Goal: Use online tool/utility: Utilize a website feature to perform a specific function

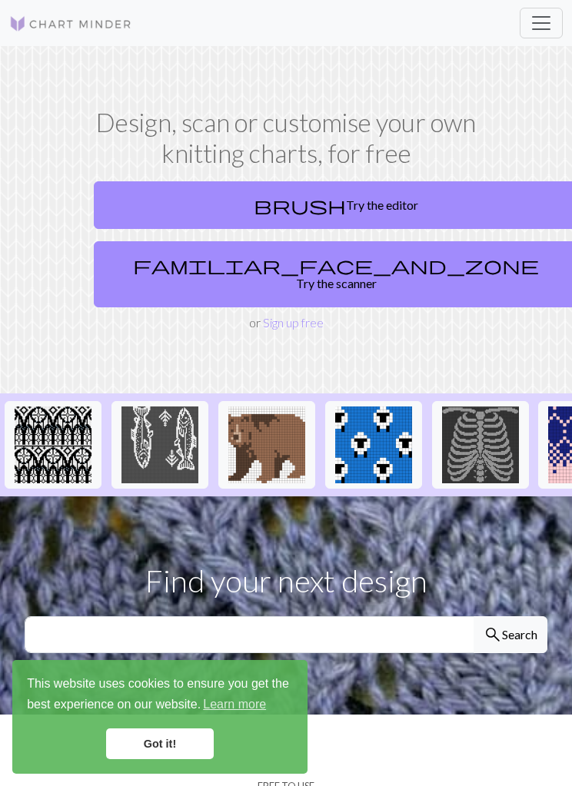
click at [454, 198] on link "brush Try the editor" at bounding box center [336, 205] width 484 height 48
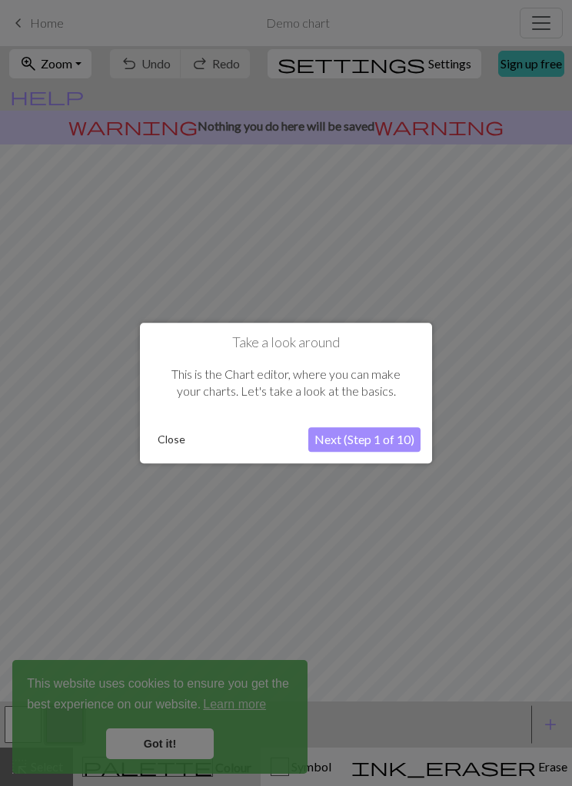
click at [178, 444] on button "Close" at bounding box center [171, 439] width 40 height 23
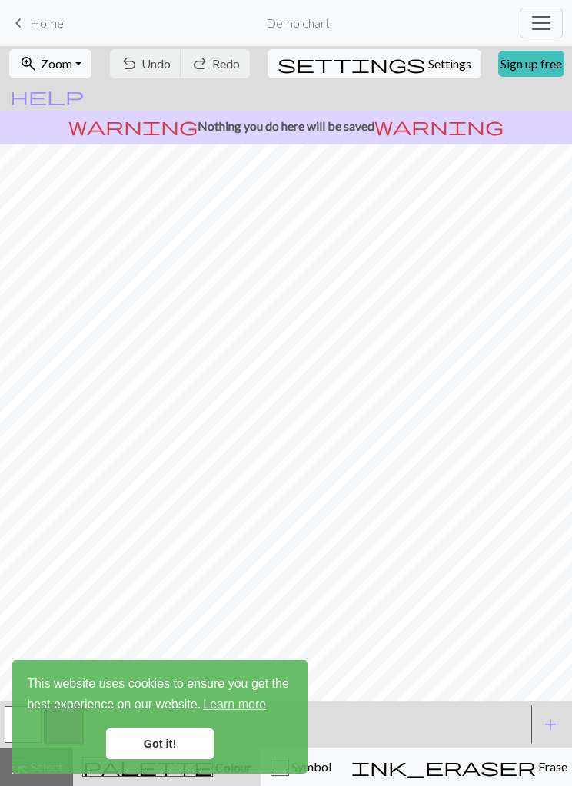
click at [542, 18] on span "Toggle navigation" at bounding box center [541, 23] width 23 height 23
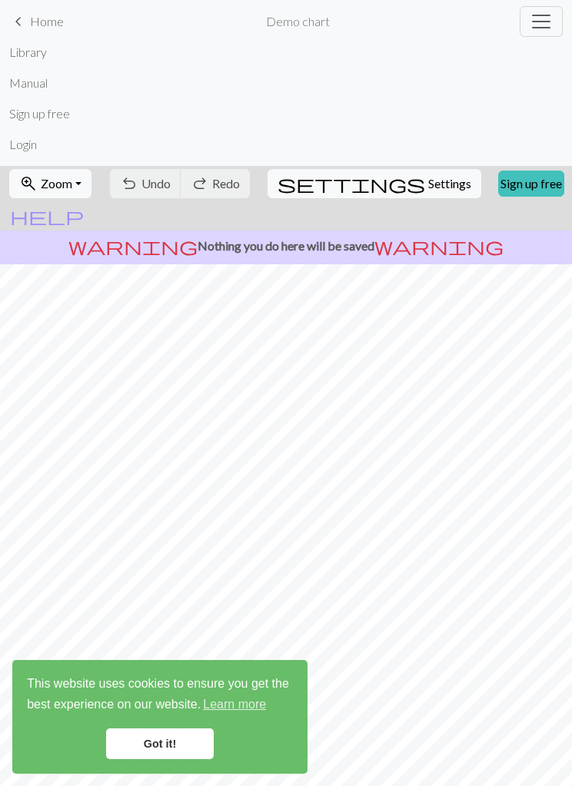
click at [169, 187] on div "undo Undo Undo redo Redo Redo" at bounding box center [179, 183] width 143 height 35
click at [168, 186] on div "undo Undo Undo redo Redo Redo" at bounding box center [179, 183] width 143 height 35
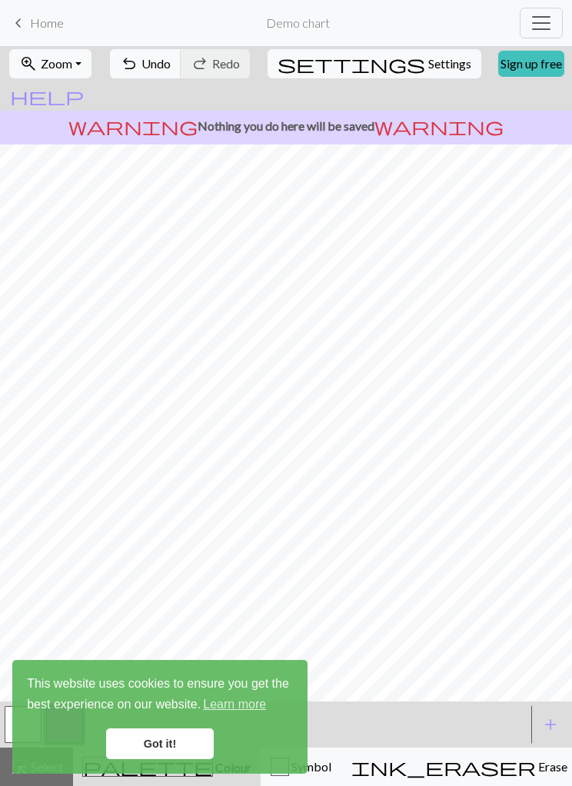
click at [181, 72] on button "undo Undo Undo" at bounding box center [145, 63] width 71 height 29
click at [187, 71] on div "undo Undo Undo redo Redo Redo" at bounding box center [179, 63] width 143 height 35
click at [191, 62] on div "undo Undo Undo redo Redo Redo" at bounding box center [179, 63] width 143 height 35
click at [182, 65] on div "undo Undo Undo redo Redo Redo" at bounding box center [179, 63] width 143 height 35
click at [176, 55] on div "undo Undo Undo redo Redo Redo" at bounding box center [179, 63] width 143 height 35
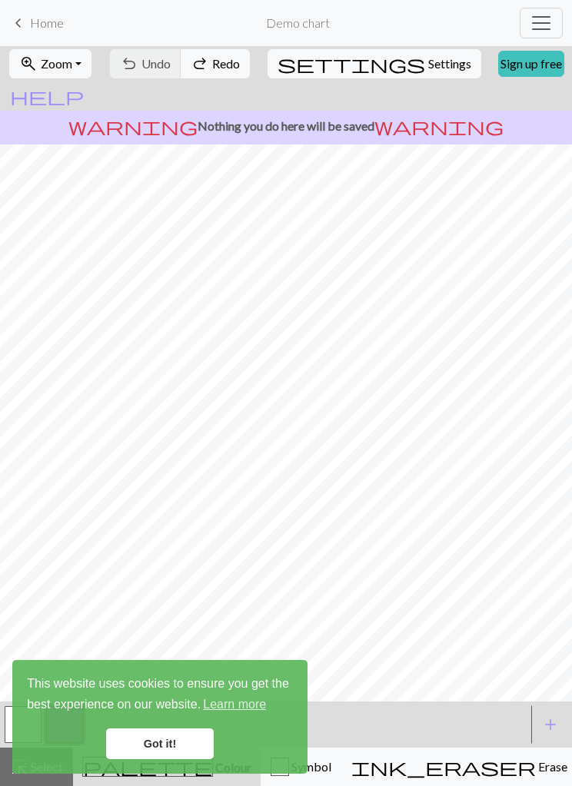
click at [178, 73] on div "undo Undo Undo redo Redo Redo" at bounding box center [179, 63] width 143 height 35
click at [135, 745] on link "Got it!" at bounding box center [160, 744] width 108 height 31
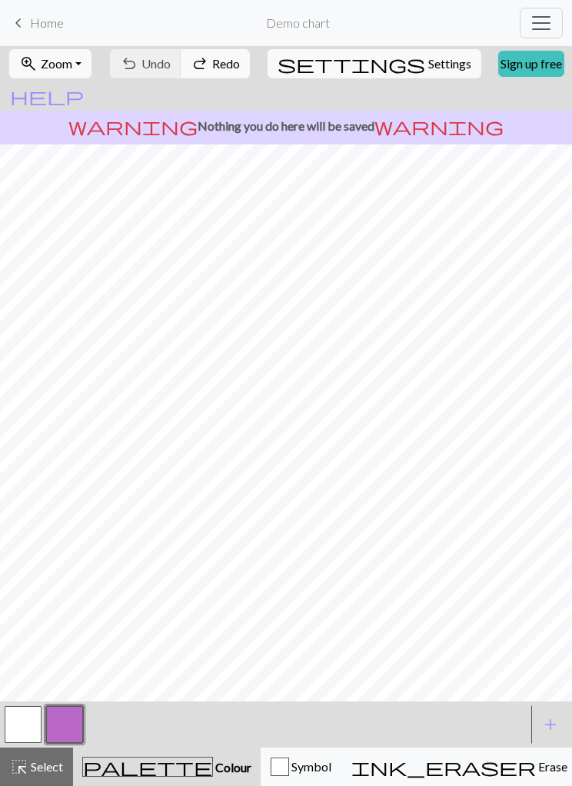
click at [391, 776] on button "ink_eraser Erase Erase" at bounding box center [459, 767] width 236 height 38
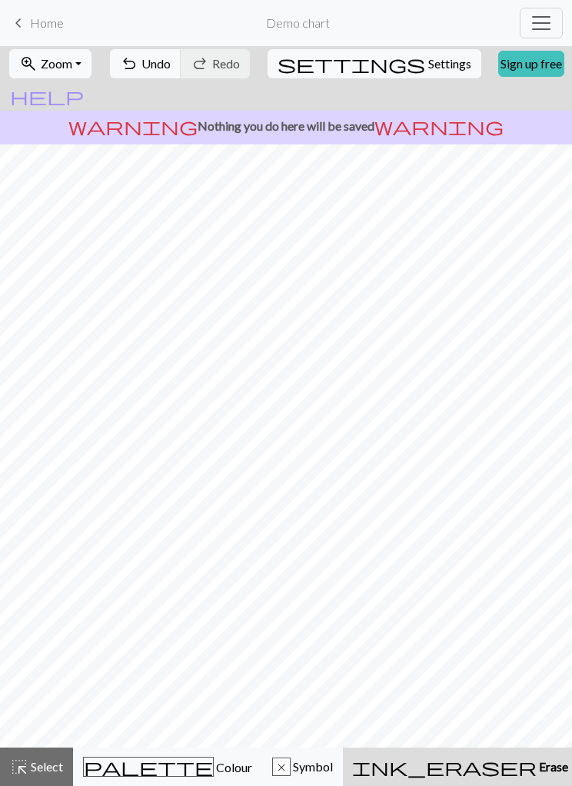
click at [428, 69] on span "Settings" at bounding box center [449, 64] width 43 height 18
select select "aran"
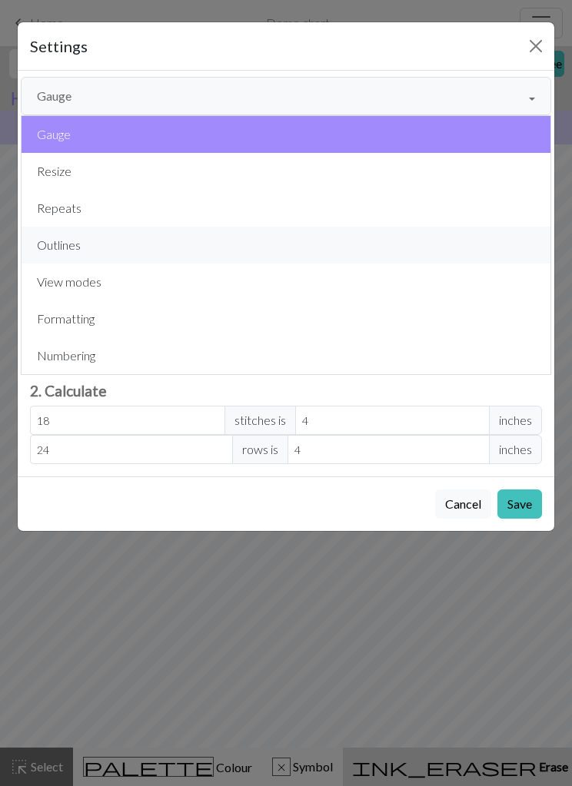
click at [71, 247] on button "Outlines" at bounding box center [286, 245] width 529 height 37
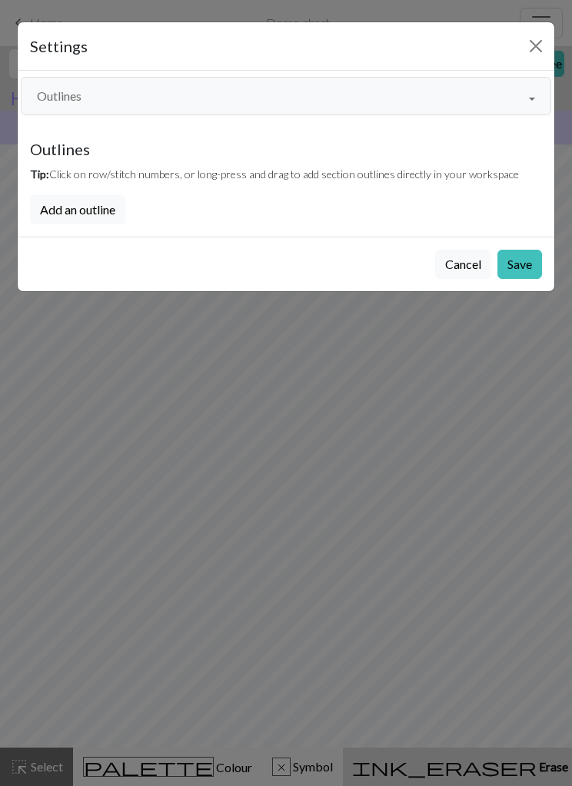
click at [106, 214] on button "Add an outline" at bounding box center [77, 209] width 95 height 29
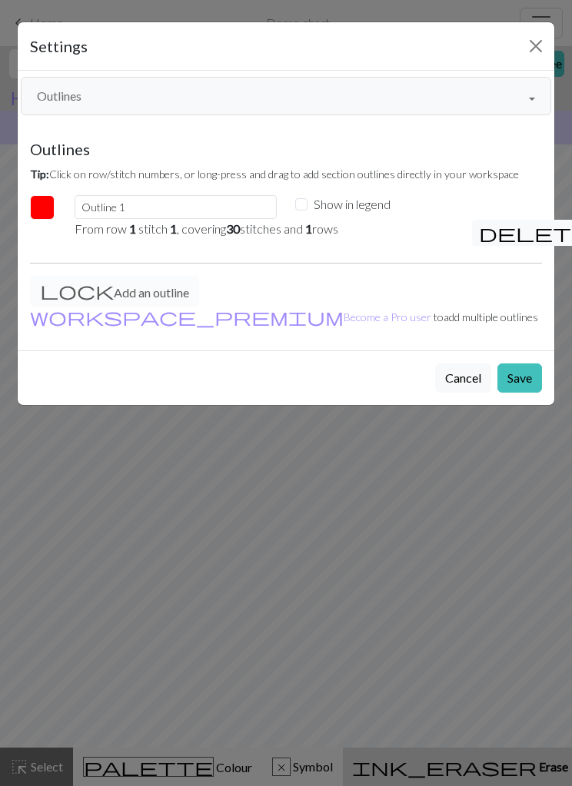
click at [46, 212] on button "button" at bounding box center [42, 207] width 25 height 25
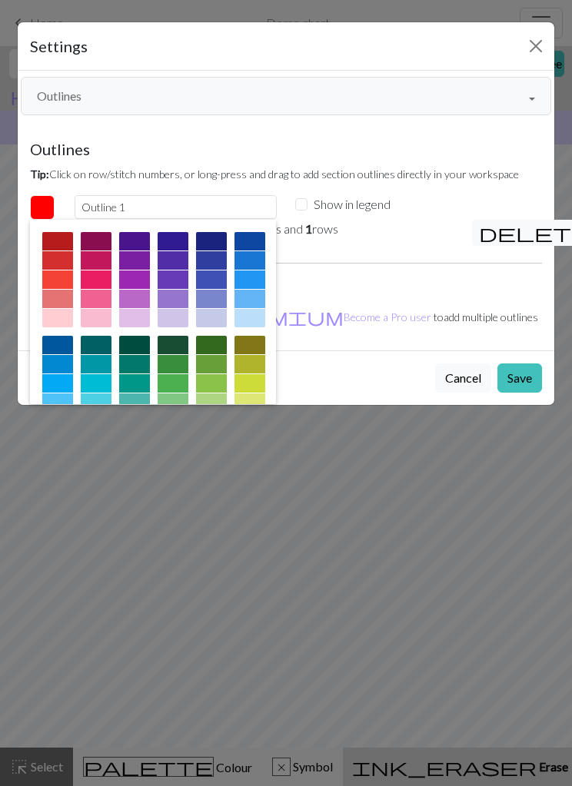
click at [39, 211] on button "button" at bounding box center [42, 207] width 25 height 25
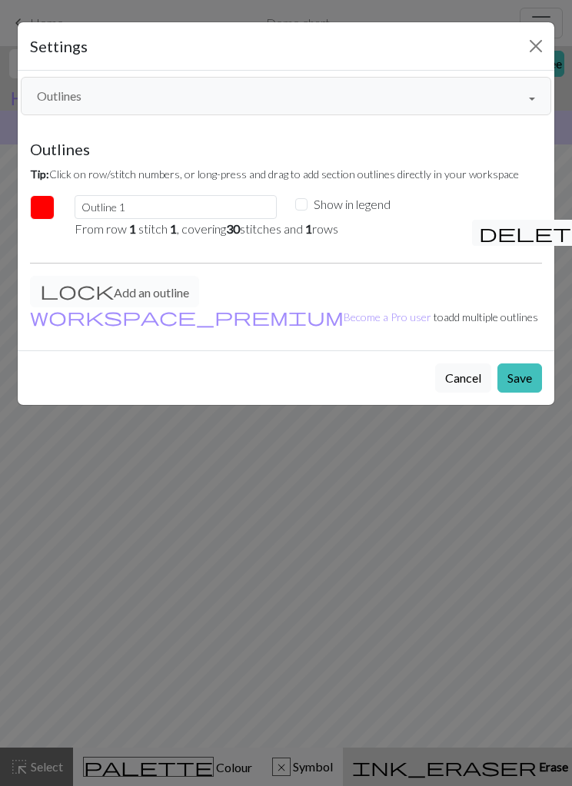
click at [534, 48] on button "Close" at bounding box center [535, 46] width 25 height 25
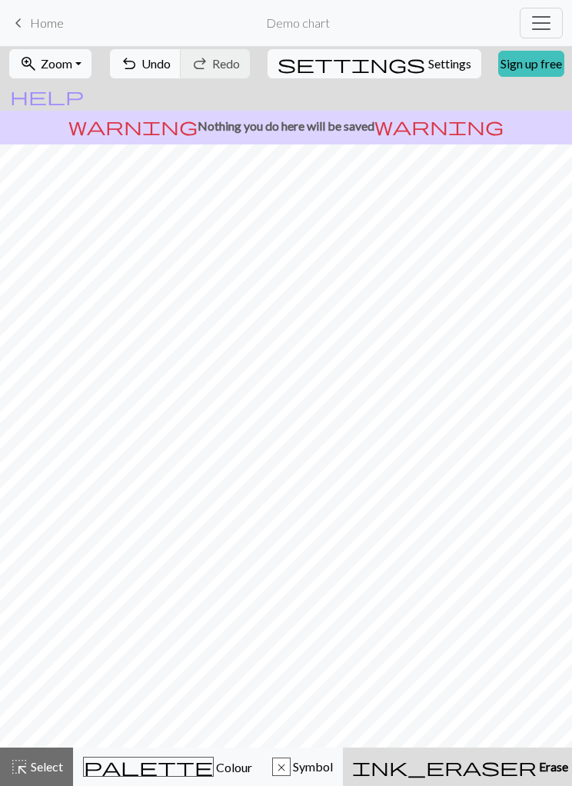
click at [428, 70] on span "Settings" at bounding box center [449, 64] width 43 height 18
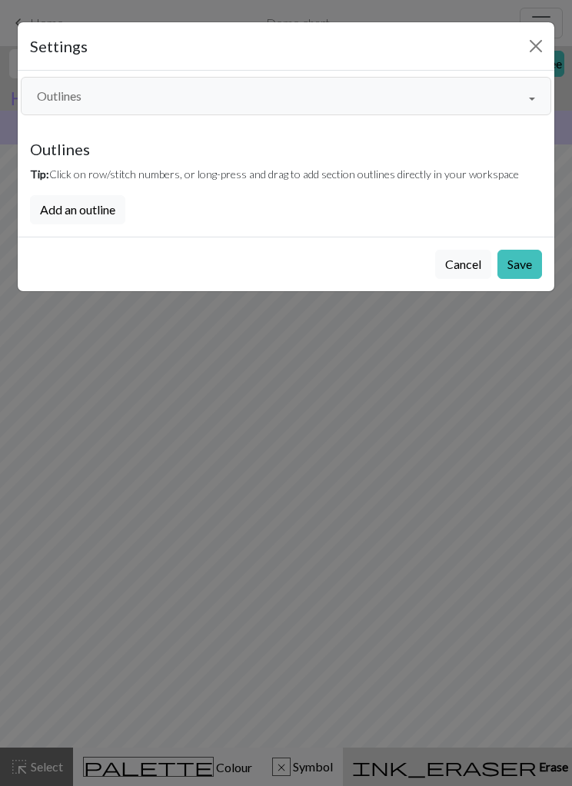
click at [529, 102] on button "Outlines" at bounding box center [286, 96] width 530 height 38
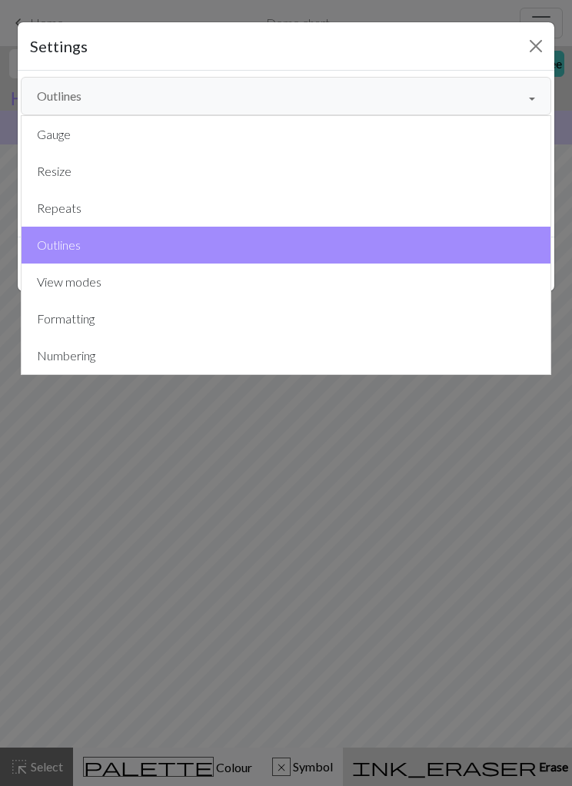
click at [497, 105] on button "Outlines" at bounding box center [286, 96] width 530 height 38
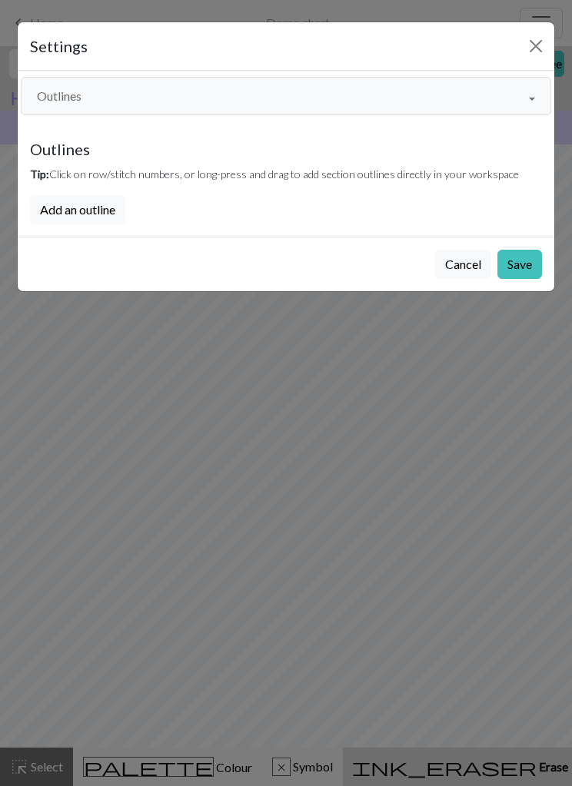
click at [463, 271] on button "Cancel" at bounding box center [463, 264] width 56 height 29
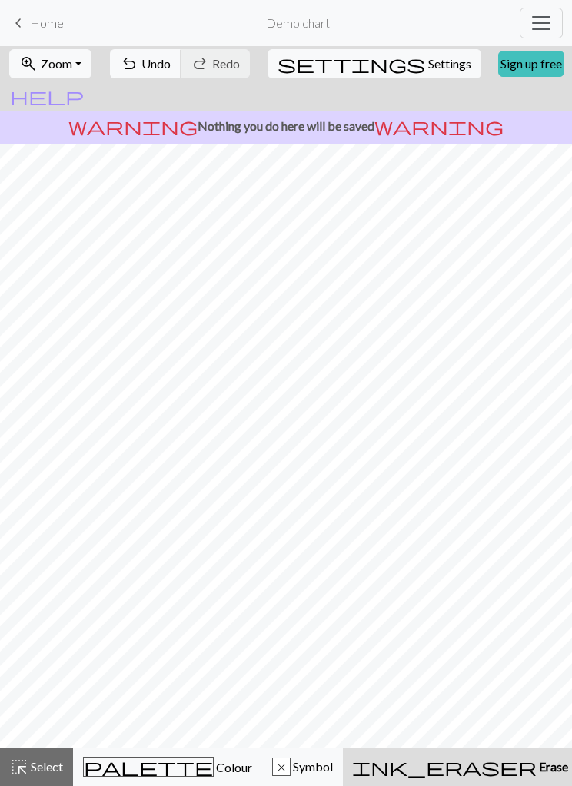
click at [428, 69] on span "Settings" at bounding box center [449, 64] width 43 height 18
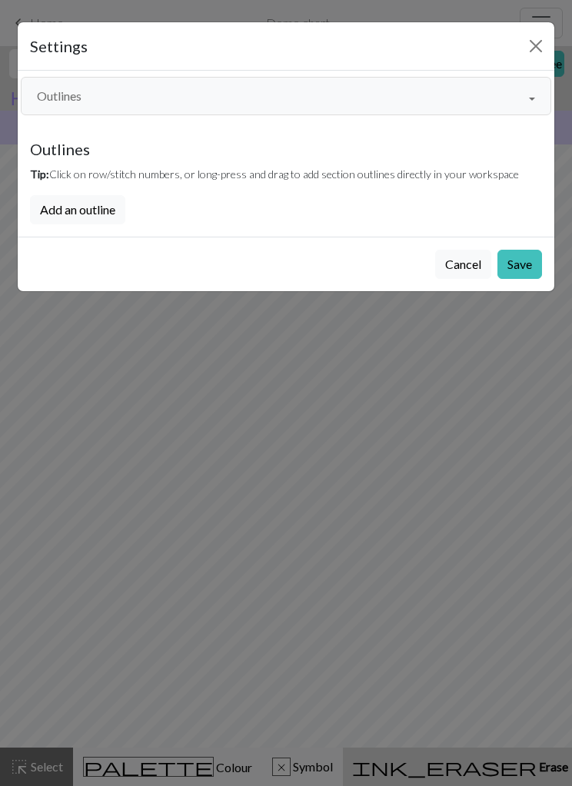
click at [528, 105] on button "Outlines" at bounding box center [286, 96] width 530 height 38
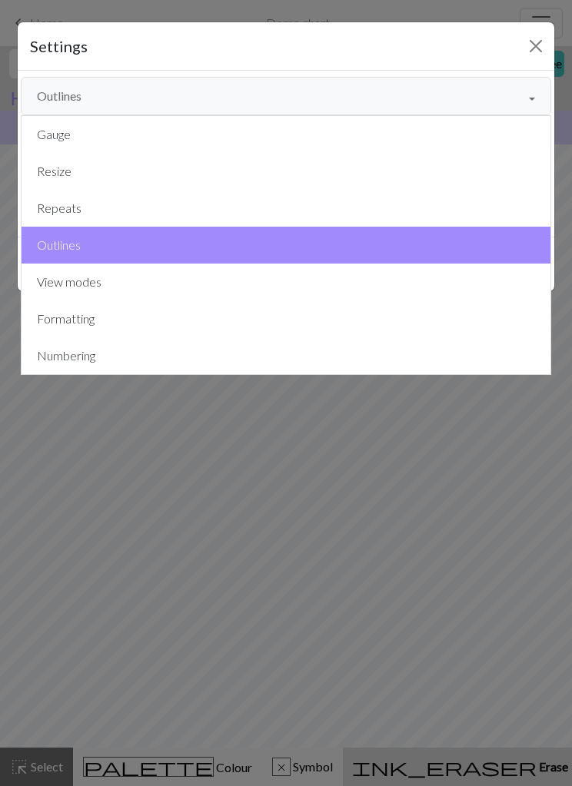
click at [526, 98] on button "Outlines" at bounding box center [286, 96] width 530 height 38
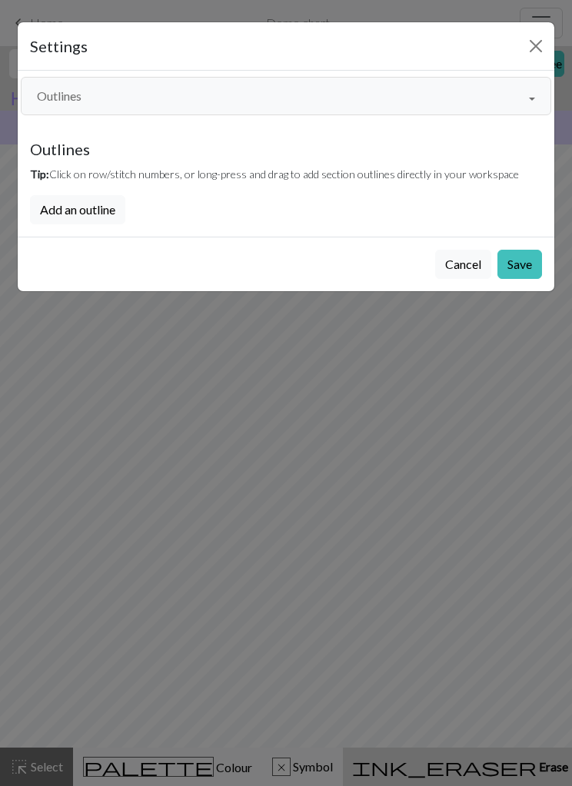
click at [528, 99] on button "Outlines" at bounding box center [286, 96] width 530 height 38
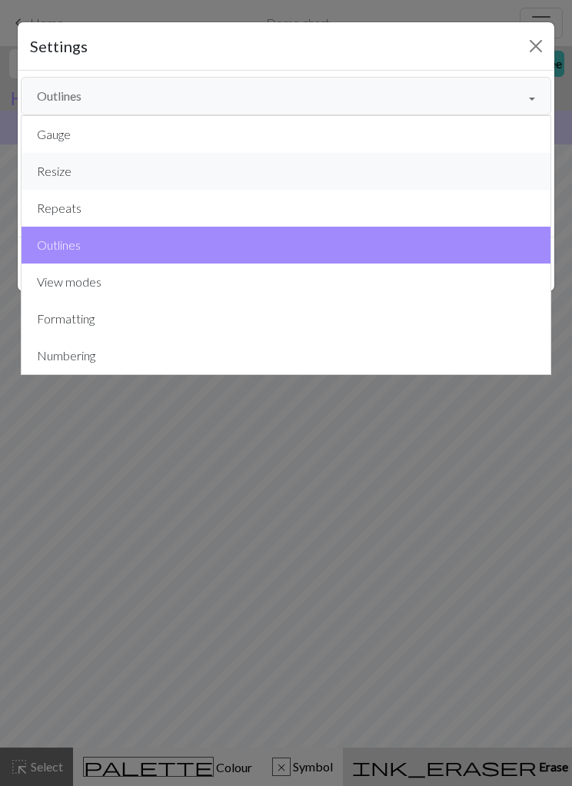
click at [85, 177] on button "Resize" at bounding box center [286, 171] width 529 height 37
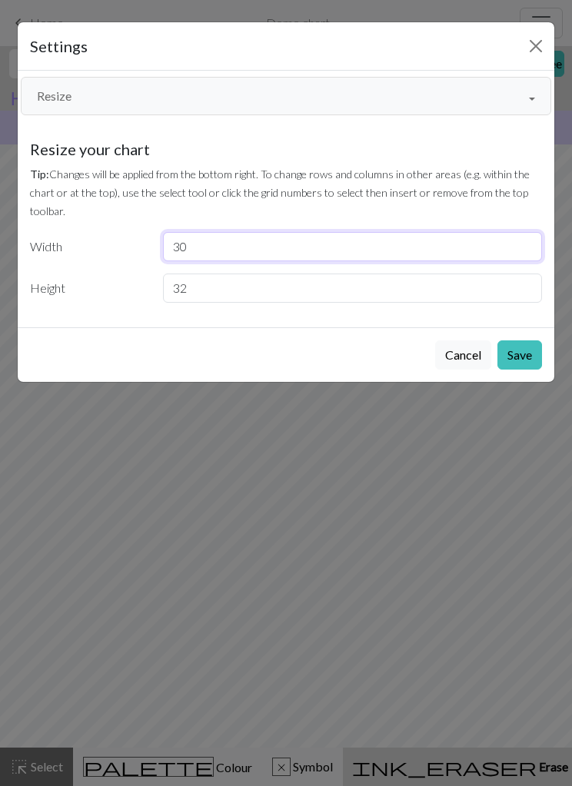
click at [264, 237] on input "30" at bounding box center [353, 246] width 380 height 29
click at [275, 247] on input "30" at bounding box center [353, 246] width 380 height 29
type input "3"
type input "100"
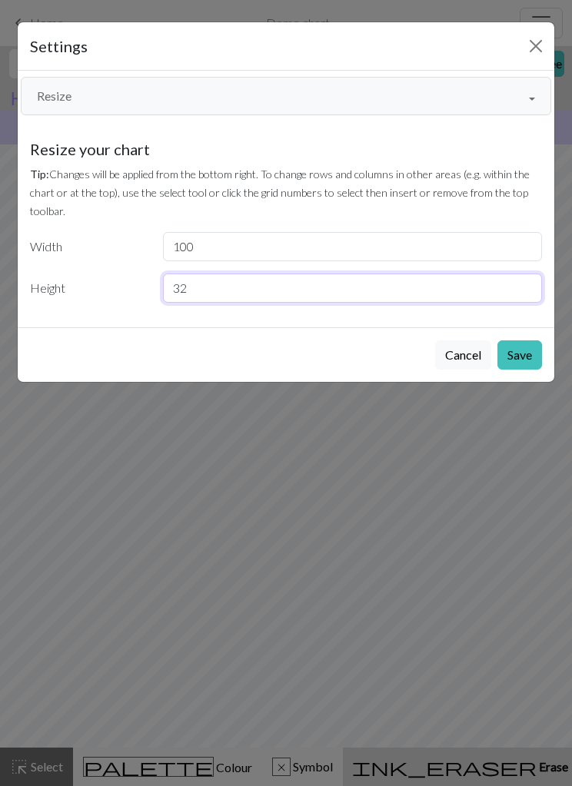
click at [387, 279] on input "32" at bounding box center [353, 288] width 380 height 29
type input "3"
type input "49"
click at [523, 353] on button "Save" at bounding box center [519, 354] width 45 height 29
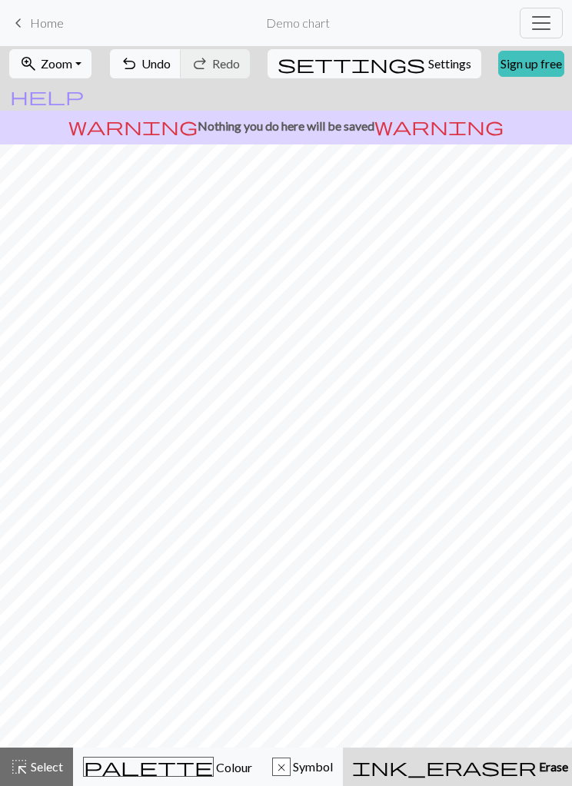
click at [171, 66] on span "Undo" at bounding box center [155, 63] width 29 height 15
click at [171, 65] on span "Undo" at bounding box center [155, 63] width 29 height 15
click at [171, 66] on span "Undo" at bounding box center [155, 63] width 29 height 15
click at [171, 65] on span "Undo" at bounding box center [155, 63] width 29 height 15
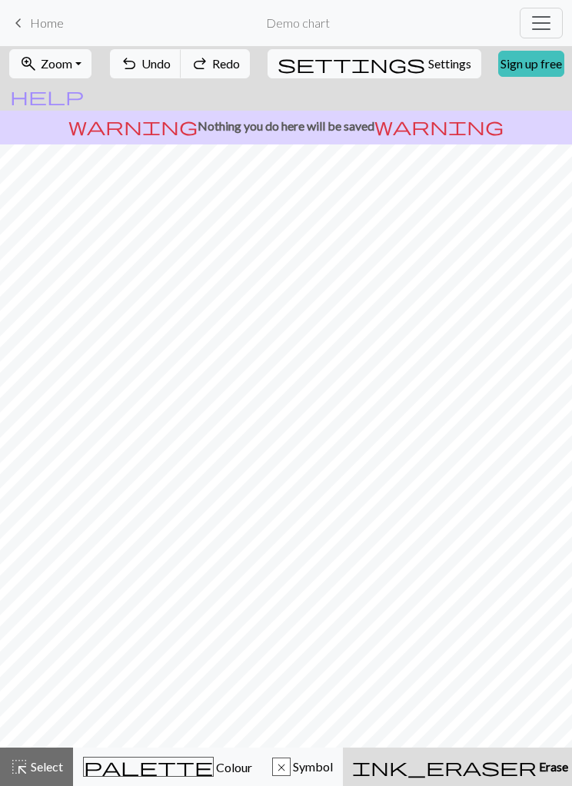
click at [171, 65] on span "Undo" at bounding box center [155, 63] width 29 height 15
click at [175, 65] on div "undo Undo Undo redo Redo Redo" at bounding box center [179, 63] width 143 height 35
click at [178, 63] on div "undo Undo Undo redo Redo Redo" at bounding box center [179, 63] width 143 height 35
click at [178, 62] on div "undo Undo Undo redo Redo Redo" at bounding box center [179, 63] width 143 height 35
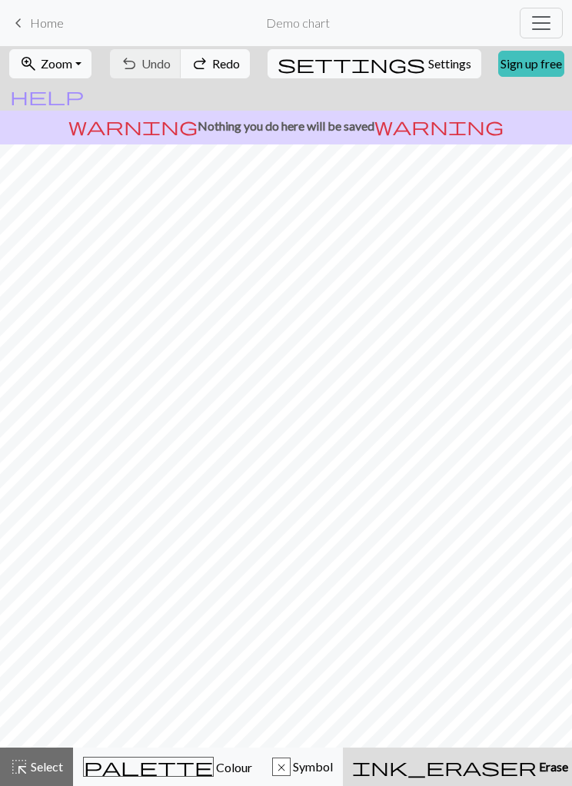
click at [178, 63] on div "undo Undo Undo redo Redo Redo" at bounding box center [179, 63] width 143 height 35
click at [181, 60] on div "undo Undo Undo redo Redo Redo" at bounding box center [179, 63] width 143 height 35
click at [387, 73] on button "settings Settings" at bounding box center [374, 63] width 214 height 29
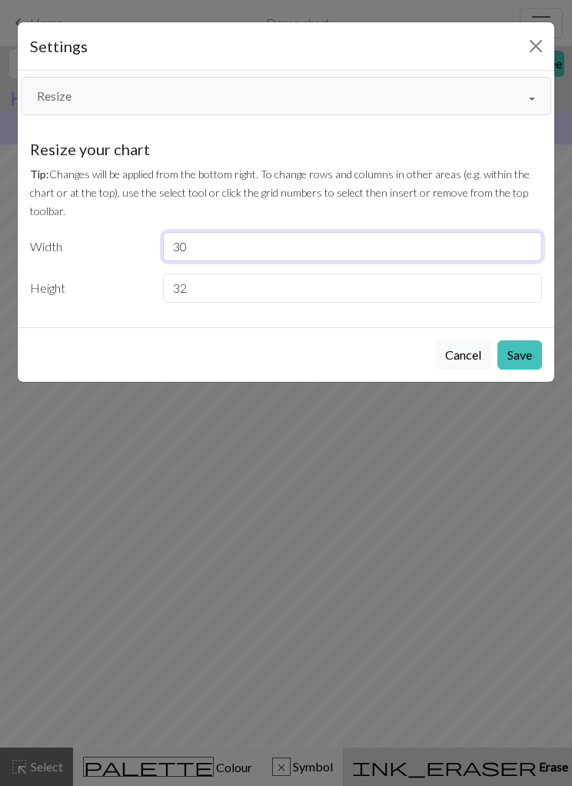
click at [421, 241] on input "30" at bounding box center [353, 246] width 380 height 29
type input "3"
type input "100"
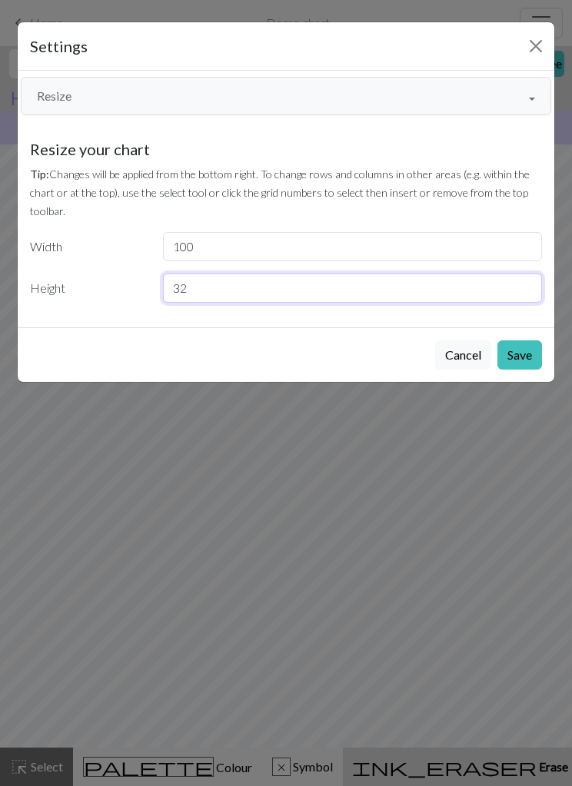
click at [443, 281] on input "32" at bounding box center [353, 288] width 380 height 29
type input "3"
type input "49"
click at [518, 350] on button "Save" at bounding box center [519, 354] width 45 height 29
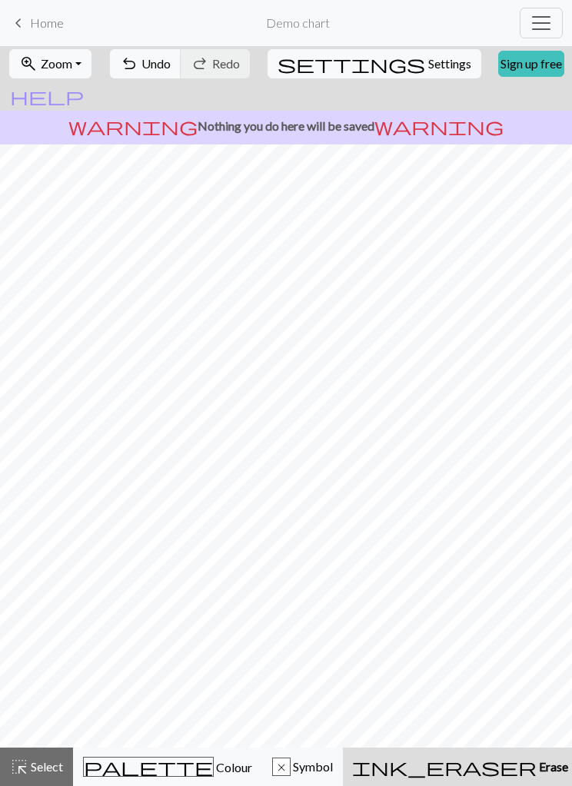
click at [171, 61] on span "Undo" at bounding box center [155, 63] width 29 height 15
click at [184, 61] on div "undo Undo Undo redo Redo Redo" at bounding box center [179, 63] width 143 height 35
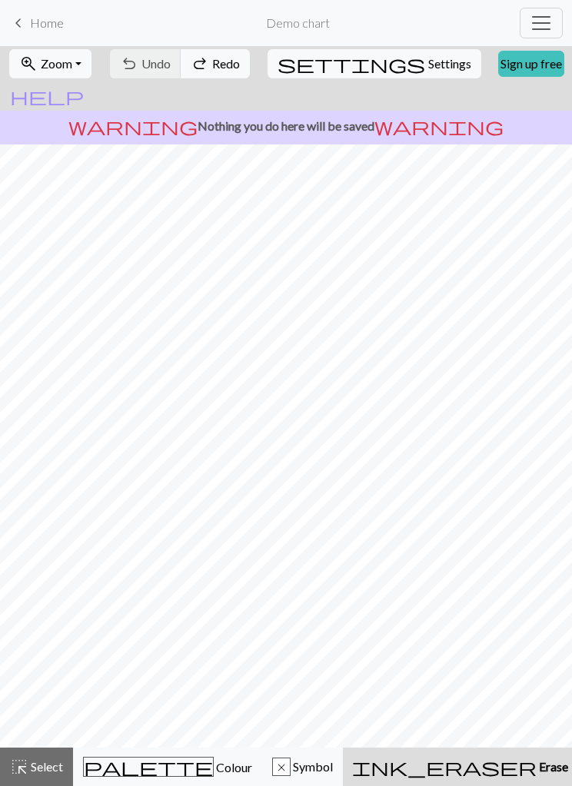
click at [183, 61] on div "undo Undo Undo redo Redo Redo" at bounding box center [179, 63] width 143 height 35
click at [183, 62] on div "undo Undo Undo redo Redo Redo" at bounding box center [179, 63] width 143 height 35
click at [183, 61] on div "undo Undo Undo redo Redo Redo" at bounding box center [179, 63] width 143 height 35
click at [182, 63] on div "undo Undo Undo redo Redo Redo" at bounding box center [179, 63] width 143 height 35
click at [181, 63] on div "undo Undo Undo redo Redo Redo" at bounding box center [179, 63] width 143 height 35
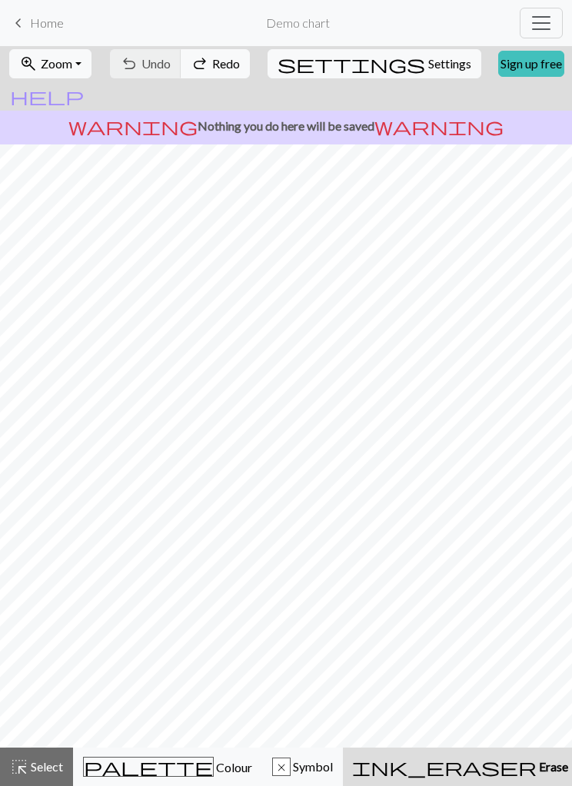
click at [184, 61] on div "undo Undo Undo redo Redo Redo" at bounding box center [179, 63] width 143 height 35
click at [183, 61] on div "undo Undo Undo redo Redo Redo" at bounding box center [179, 63] width 143 height 35
click at [182, 64] on div "undo Undo Undo redo Redo Redo" at bounding box center [179, 63] width 143 height 35
click at [184, 62] on div "undo Undo Undo redo Redo Redo" at bounding box center [179, 63] width 143 height 35
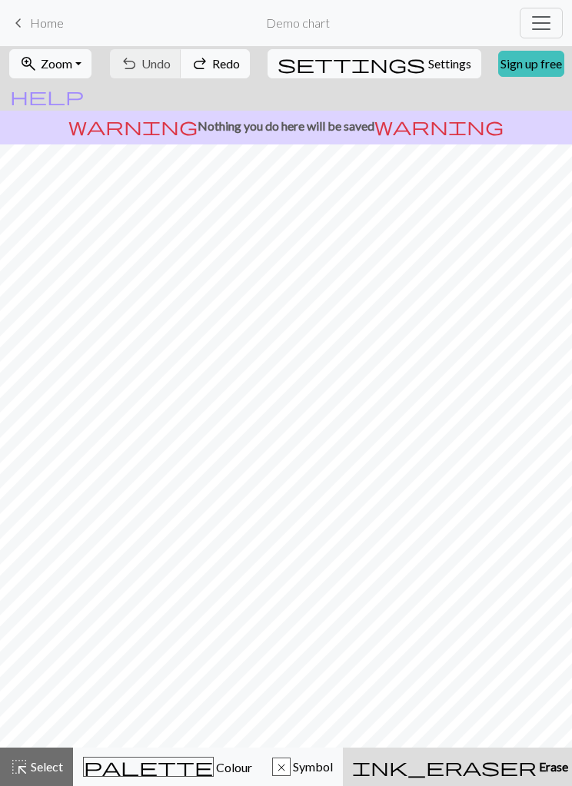
click at [184, 61] on div "undo Undo Undo redo Redo Redo" at bounding box center [179, 63] width 143 height 35
click at [536, 767] on span "Erase" at bounding box center [552, 766] width 32 height 15
click at [172, 762] on div "palette Colour Colour" at bounding box center [167, 767] width 169 height 20
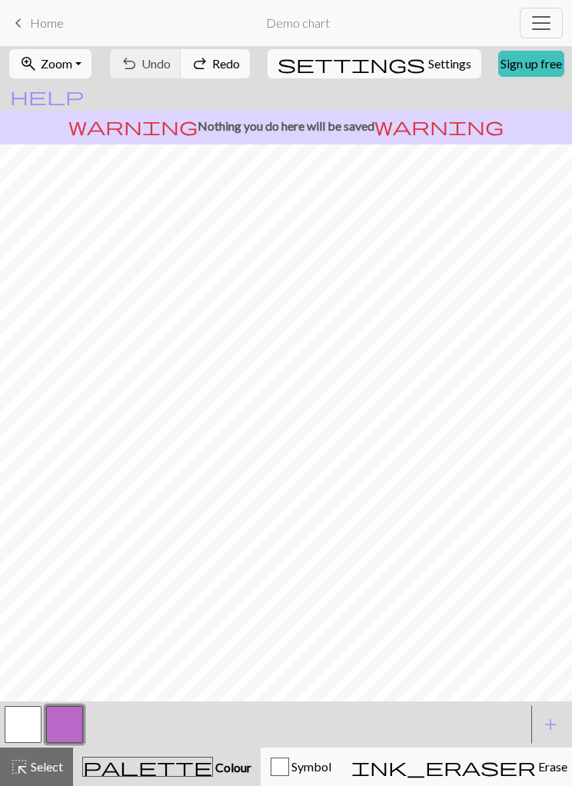
click at [428, 70] on span "Settings" at bounding box center [449, 64] width 43 height 18
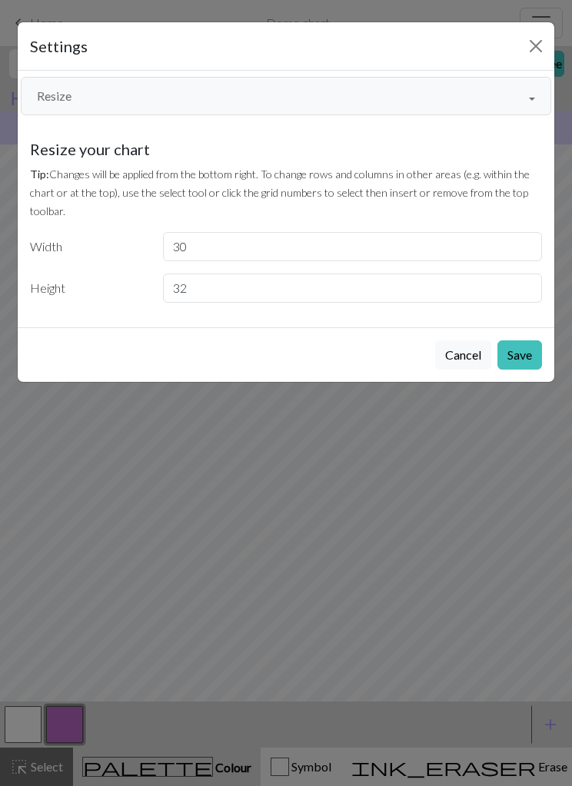
click at [386, 77] on button "Resize" at bounding box center [286, 96] width 530 height 38
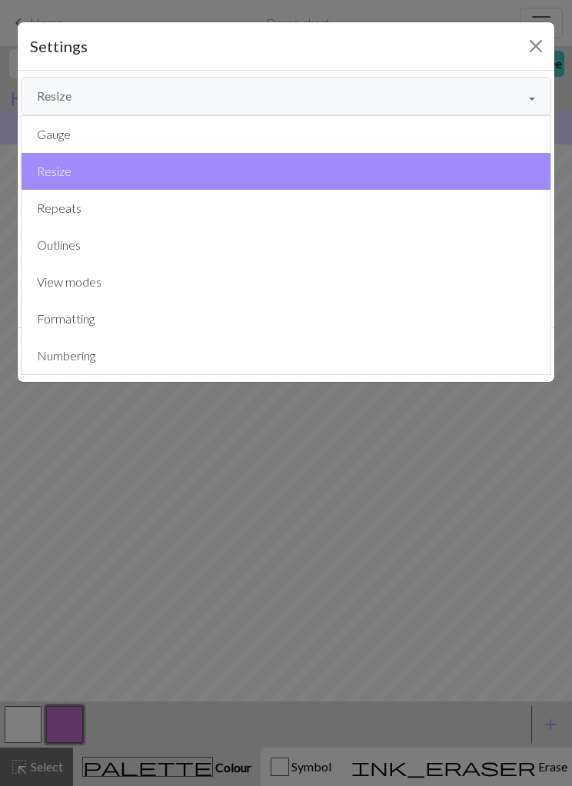
click at [364, 164] on button "Resize" at bounding box center [286, 171] width 529 height 37
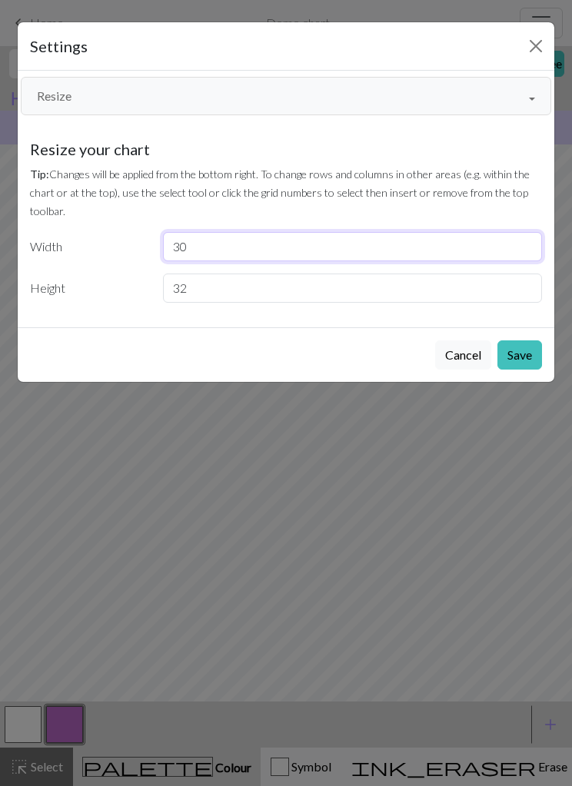
click at [330, 247] on input "30" at bounding box center [353, 246] width 380 height 29
click at [329, 247] on input "30" at bounding box center [353, 246] width 380 height 29
type input "3"
type input "100"
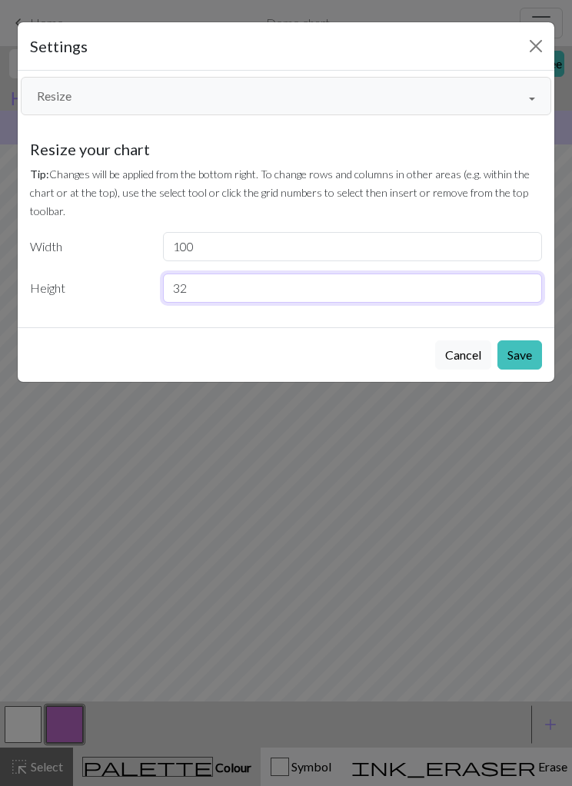
click at [433, 283] on input "32" at bounding box center [353, 288] width 380 height 29
type input "3"
type input "49"
click at [520, 350] on button "Save" at bounding box center [519, 354] width 45 height 29
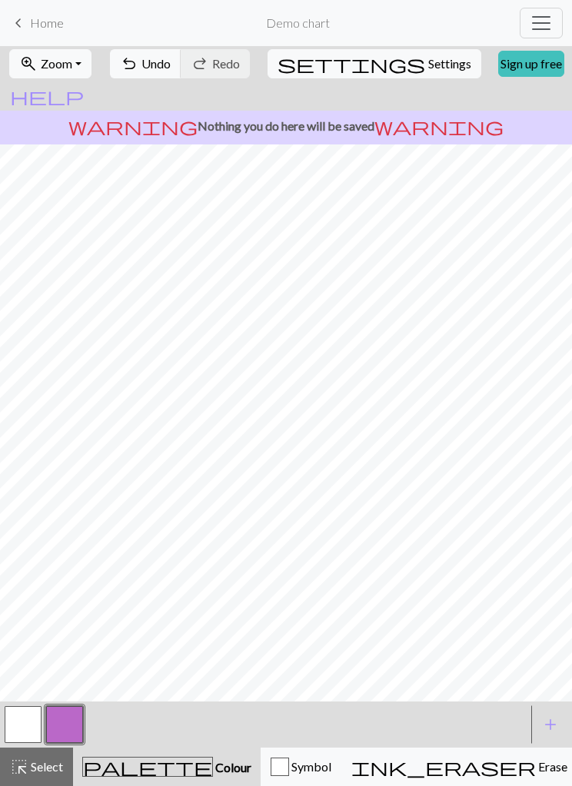
click at [34, 726] on button "button" at bounding box center [23, 724] width 37 height 37
click at [77, 720] on button "button" at bounding box center [64, 724] width 37 height 37
click at [171, 64] on span "Undo" at bounding box center [155, 63] width 29 height 15
click at [171, 68] on span "Undo" at bounding box center [155, 63] width 29 height 15
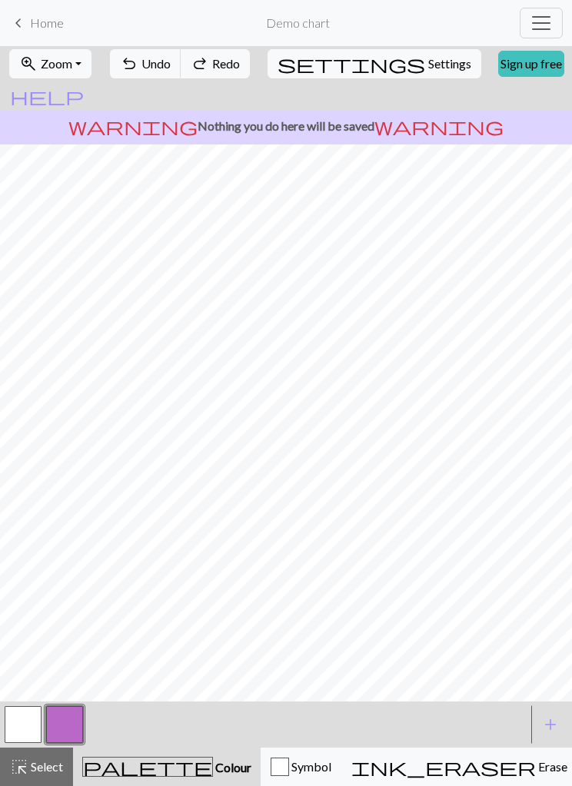
click at [76, 713] on button "button" at bounding box center [64, 724] width 37 height 37
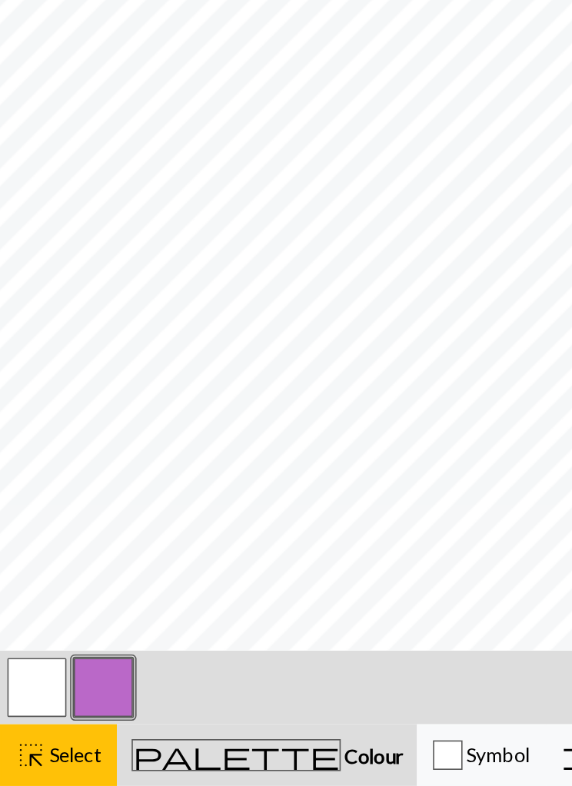
scroll to position [0, 63]
click at [27, 756] on span "highlight_alt" at bounding box center [19, 767] width 18 height 22
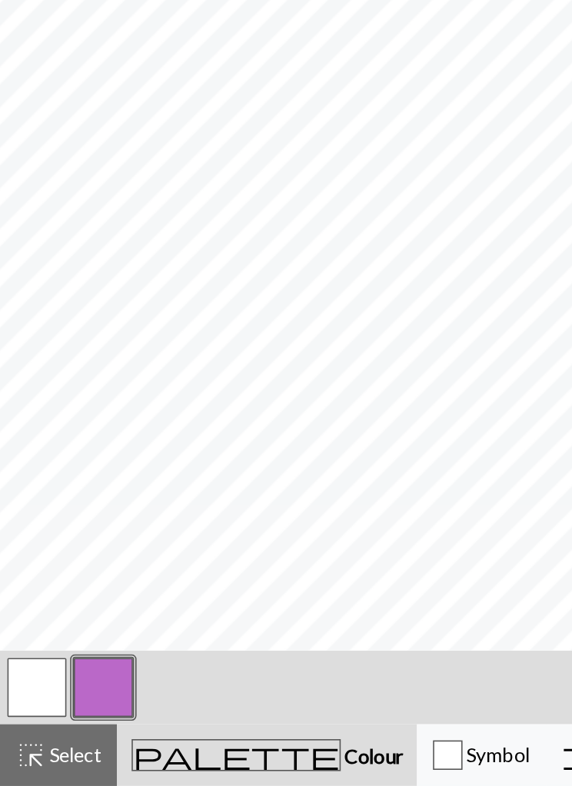
click at [17, 756] on span "highlight_alt" at bounding box center [19, 767] width 18 height 22
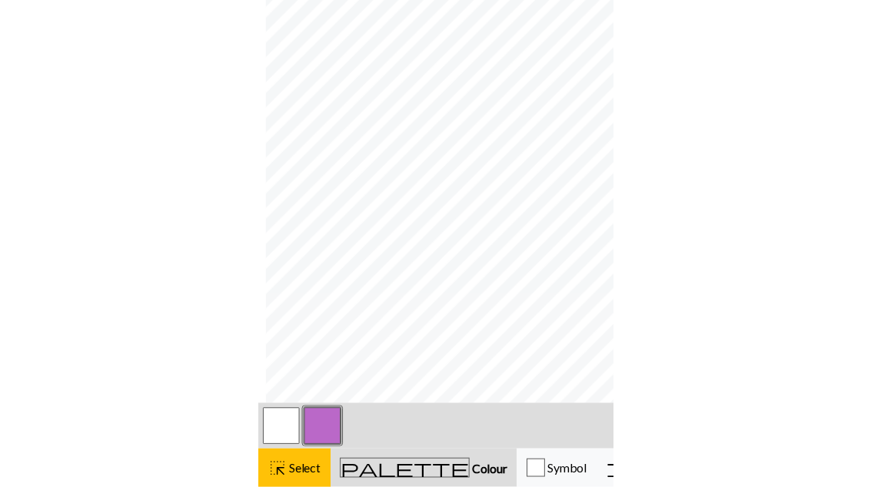
scroll to position [0, 8]
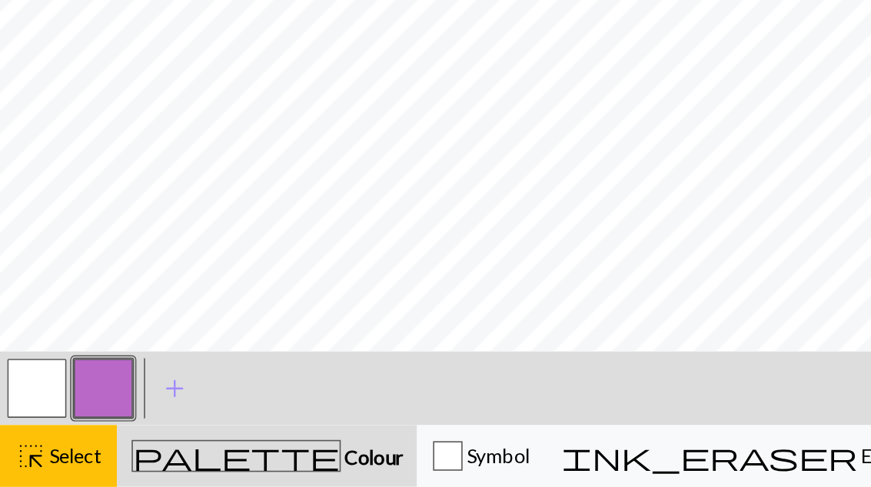
click at [78, 449] on button "palette Colour Colour" at bounding box center [167, 468] width 188 height 38
click at [46, 460] on span "Select" at bounding box center [45, 467] width 35 height 15
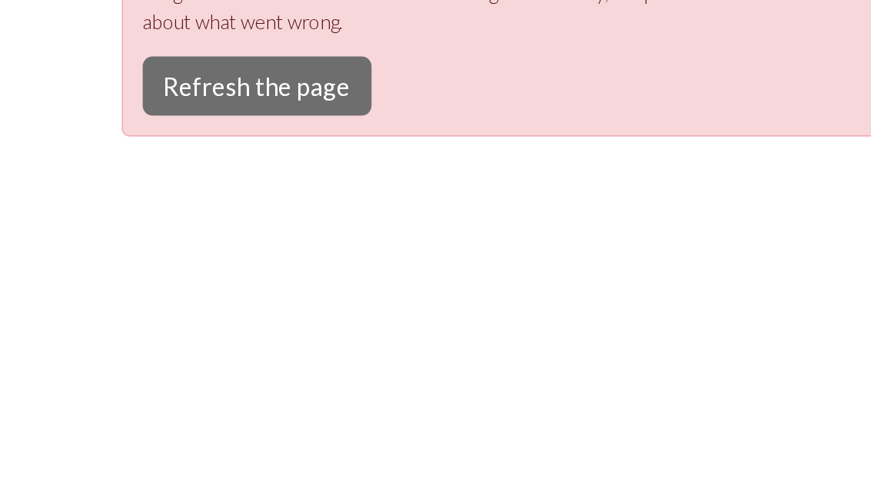
click at [118, 218] on button "Refresh the page" at bounding box center [160, 236] width 143 height 37
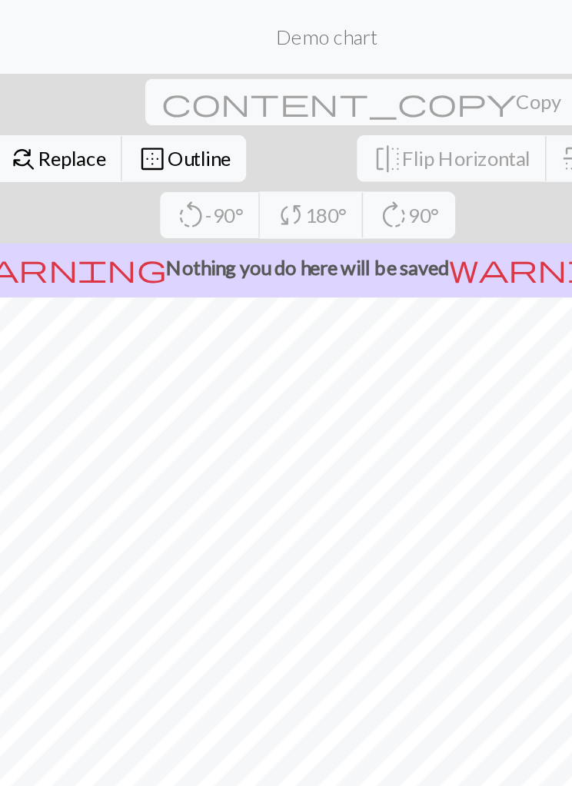
click at [307, 22] on form "Demo chart" at bounding box center [298, 22] width 332 height 27
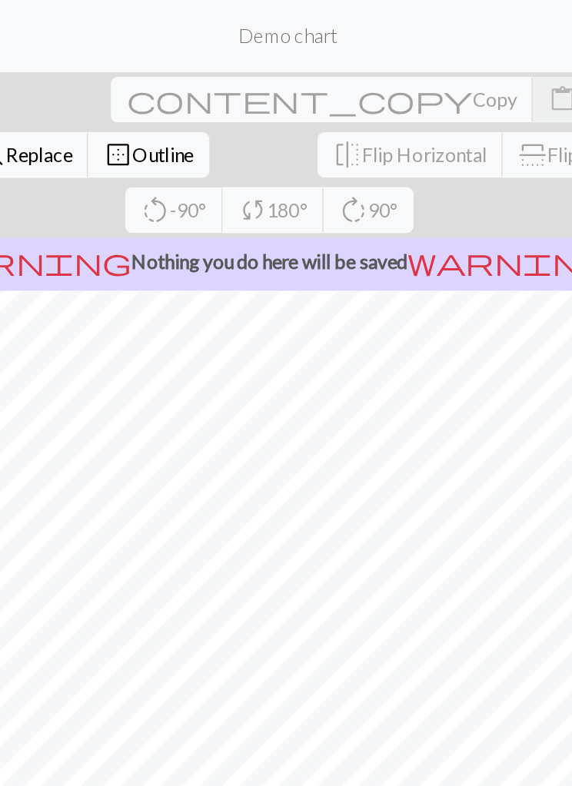
click at [329, 15] on form "Demo chart" at bounding box center [298, 22] width 332 height 27
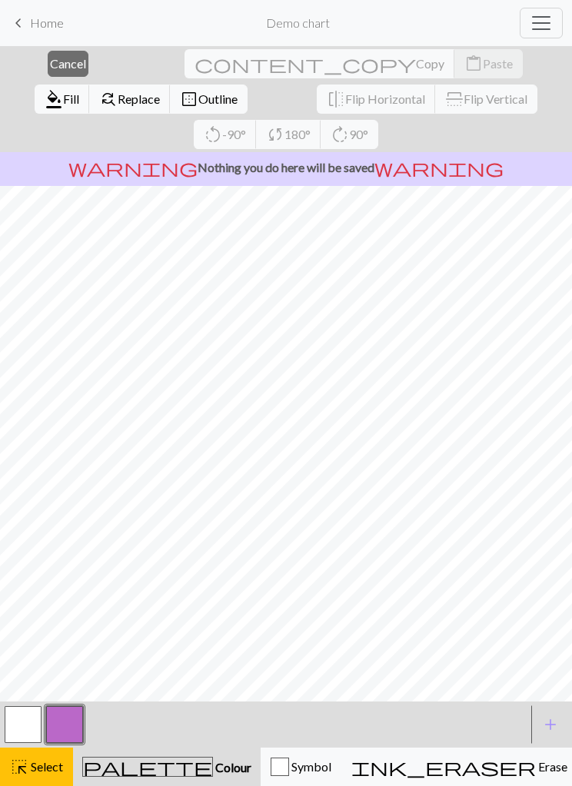
click at [48, 486] on span "Select" at bounding box center [45, 766] width 35 height 15
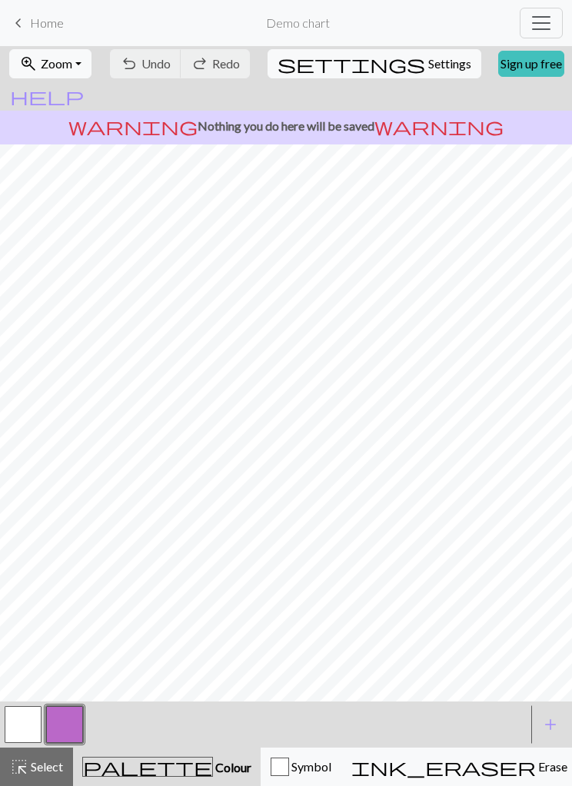
click at [428, 67] on span "Settings" at bounding box center [449, 64] width 43 height 18
select select "aran"
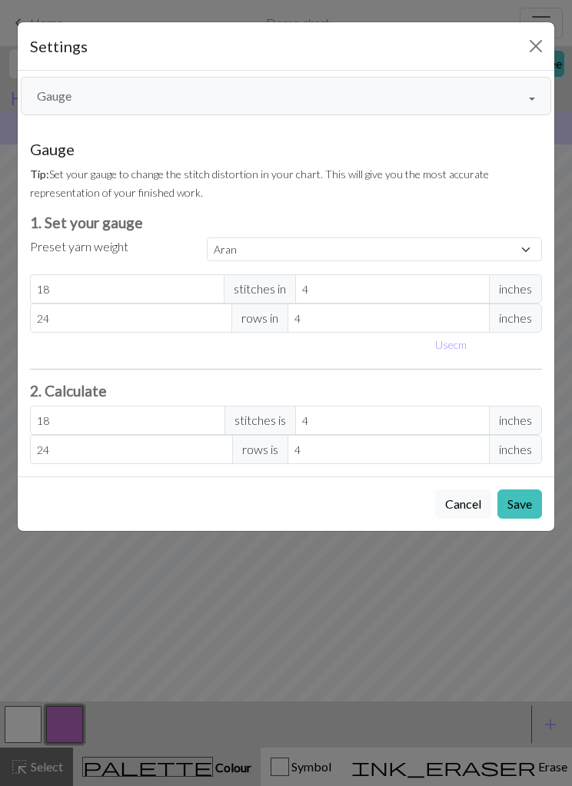
click at [506, 96] on button "Gauge" at bounding box center [286, 96] width 530 height 38
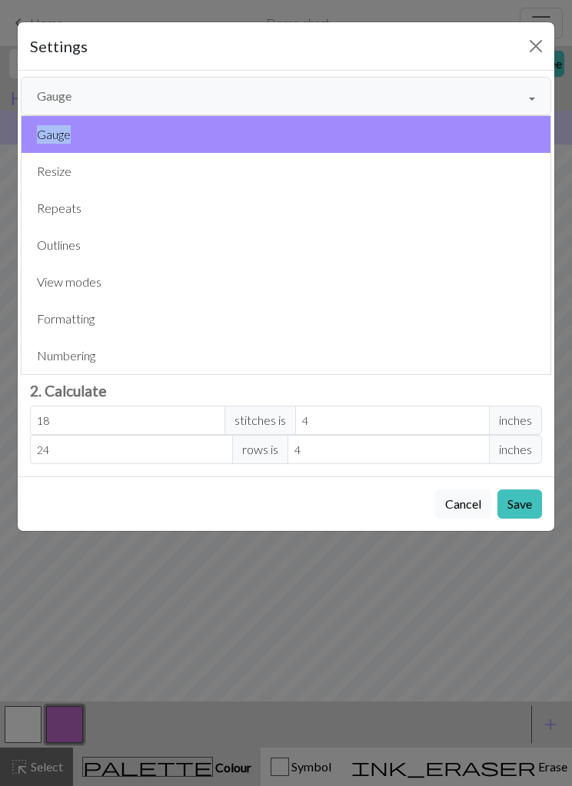
click at [528, 95] on button "Gauge" at bounding box center [286, 96] width 530 height 38
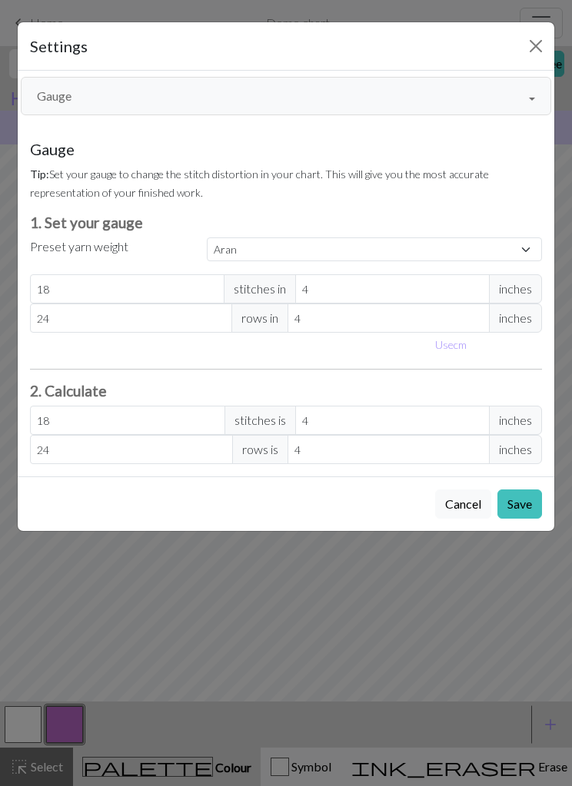
click at [528, 95] on button "Gauge" at bounding box center [286, 96] width 530 height 38
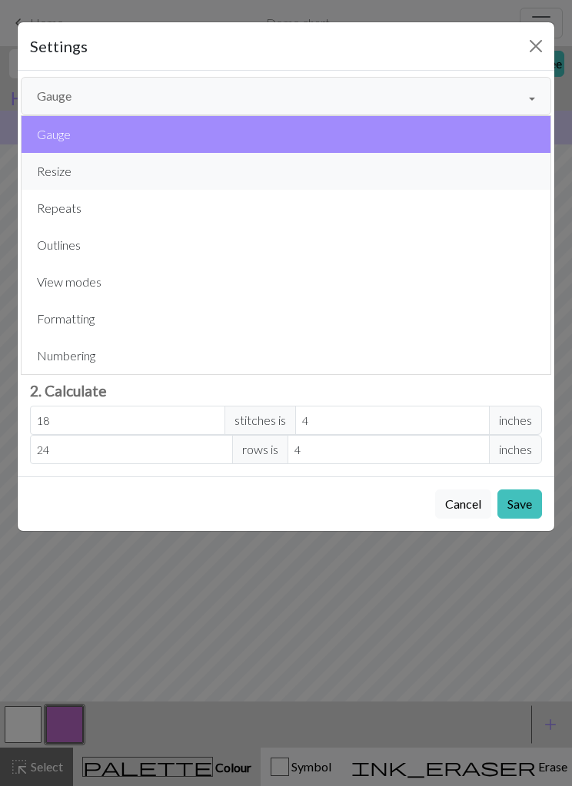
click at [337, 168] on button "Resize" at bounding box center [286, 171] width 529 height 37
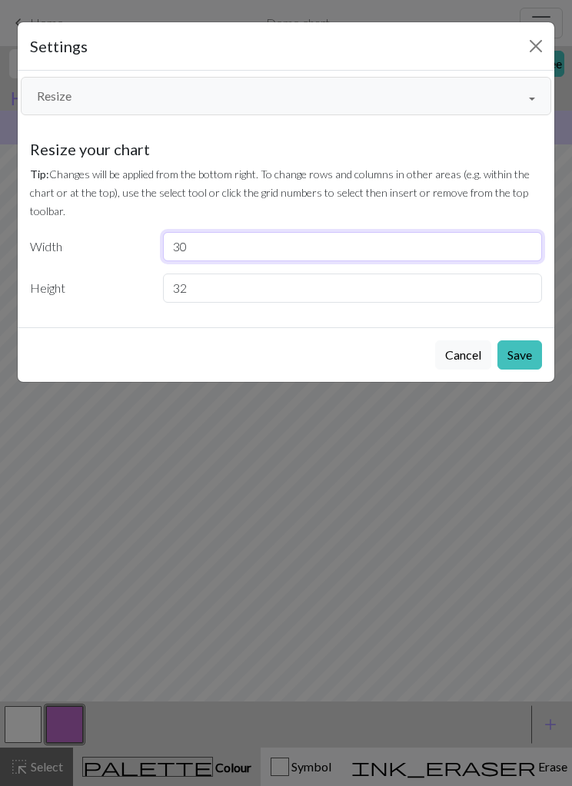
click at [328, 246] on input "30" at bounding box center [353, 246] width 380 height 29
type input "3"
type input "100"
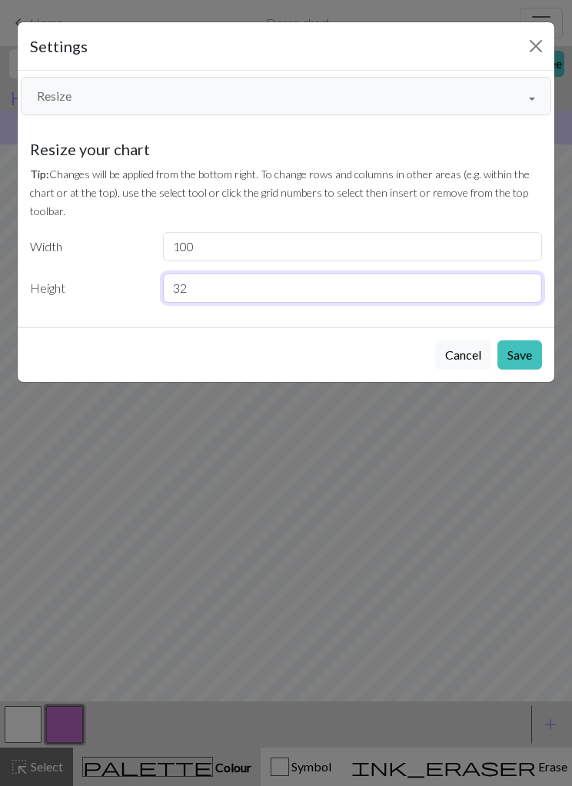
click at [374, 291] on input "32" at bounding box center [353, 288] width 380 height 29
type input "3"
type input "49"
click at [518, 359] on button "Save" at bounding box center [519, 354] width 45 height 29
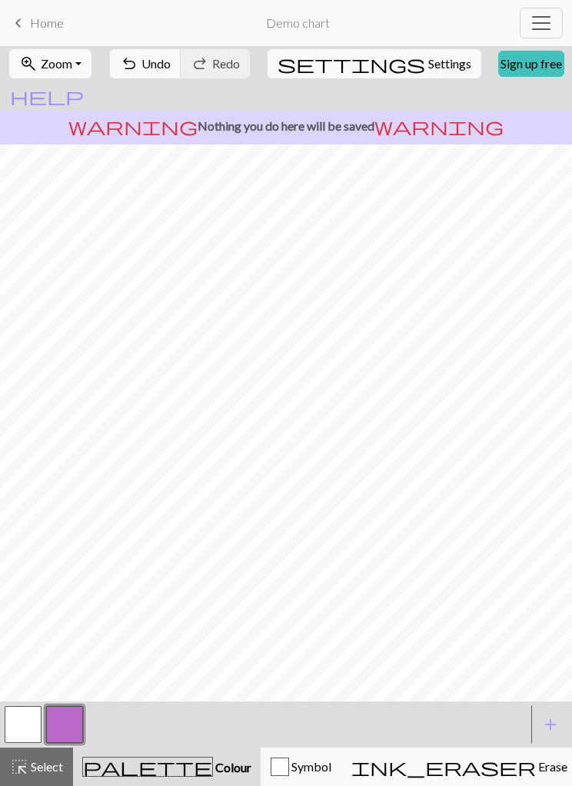
click at [30, 486] on button "button" at bounding box center [23, 724] width 37 height 37
click at [545, 25] on span "Toggle navigation" at bounding box center [541, 23] width 23 height 23
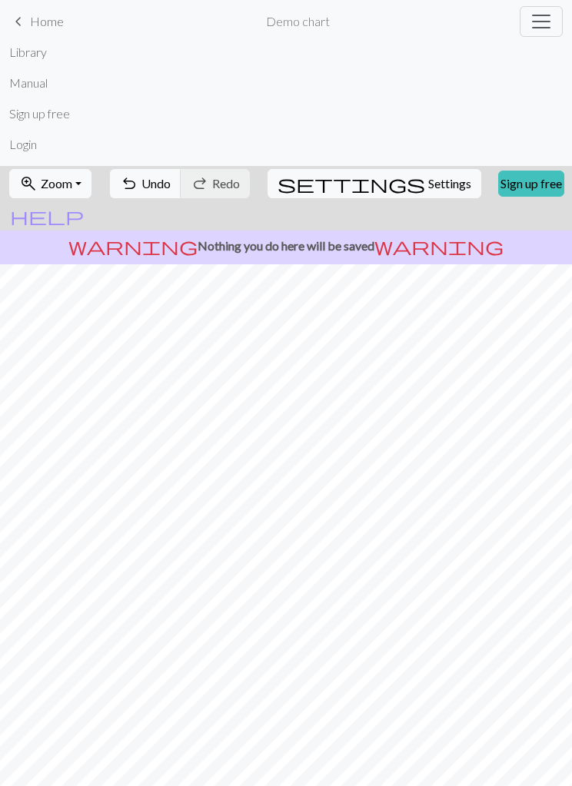
click at [540, 26] on span "Toggle navigation" at bounding box center [541, 21] width 23 height 23
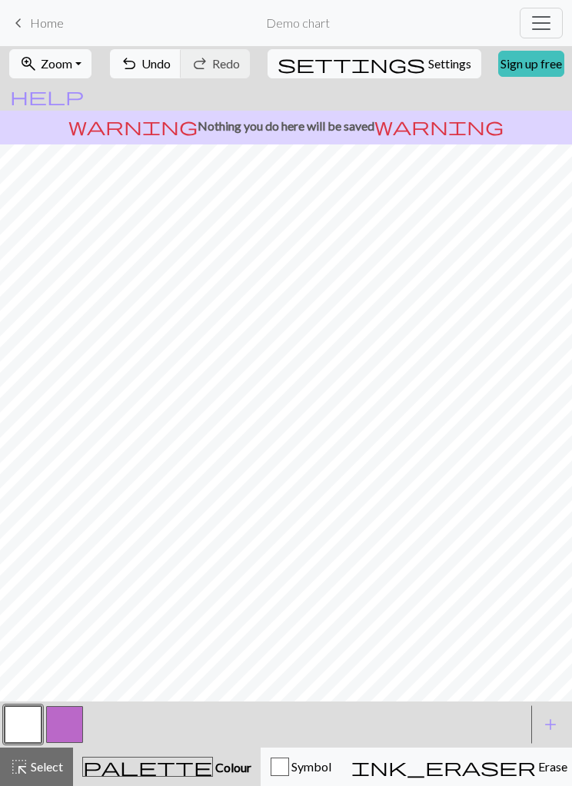
click at [91, 70] on button "zoom_in Zoom Zoom" at bounding box center [50, 63] width 82 height 29
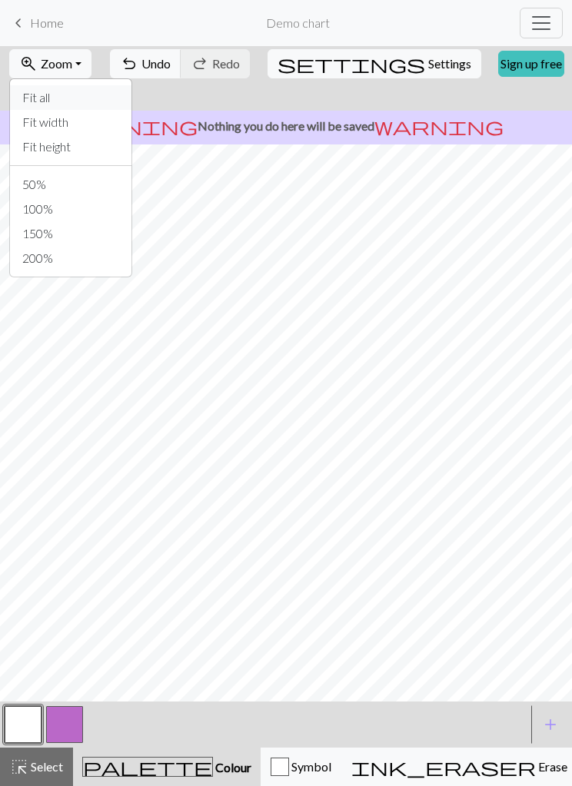
click at [88, 104] on button "Fit all" at bounding box center [70, 97] width 121 height 25
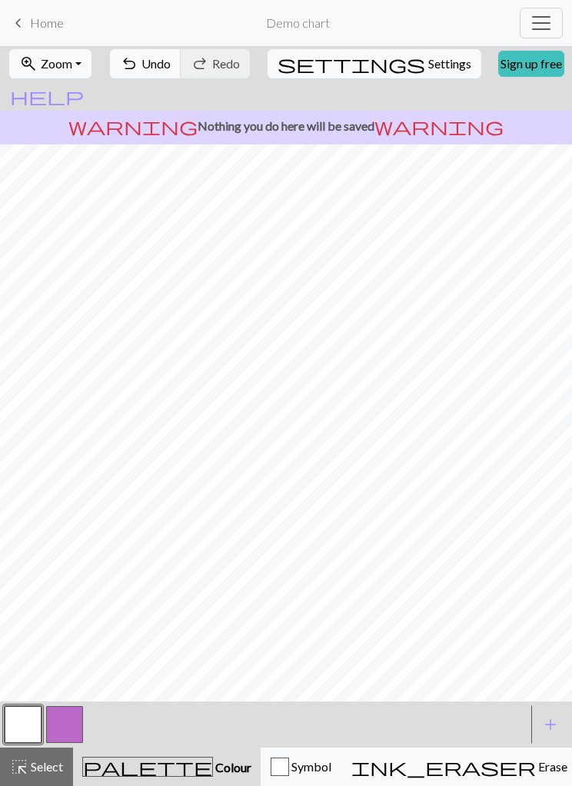
click at [72, 68] on span "Zoom" at bounding box center [57, 63] width 32 height 15
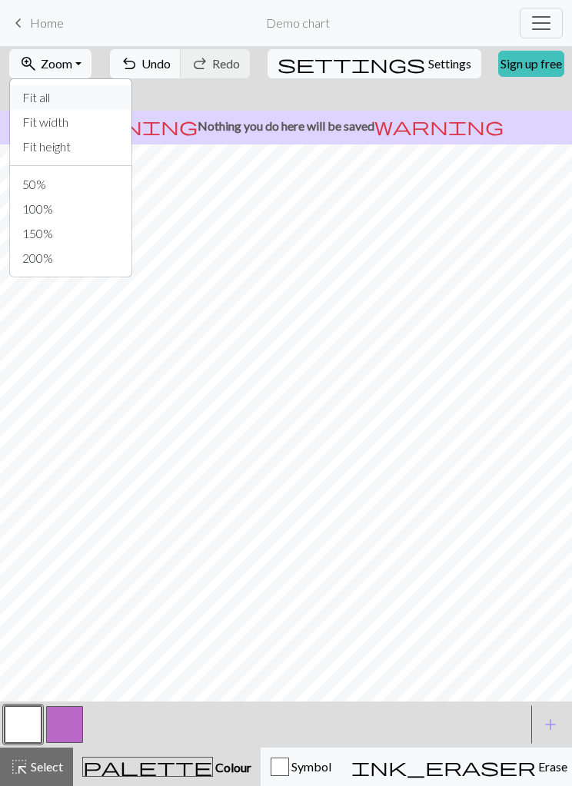
click at [94, 98] on button "Fit all" at bounding box center [70, 97] width 121 height 25
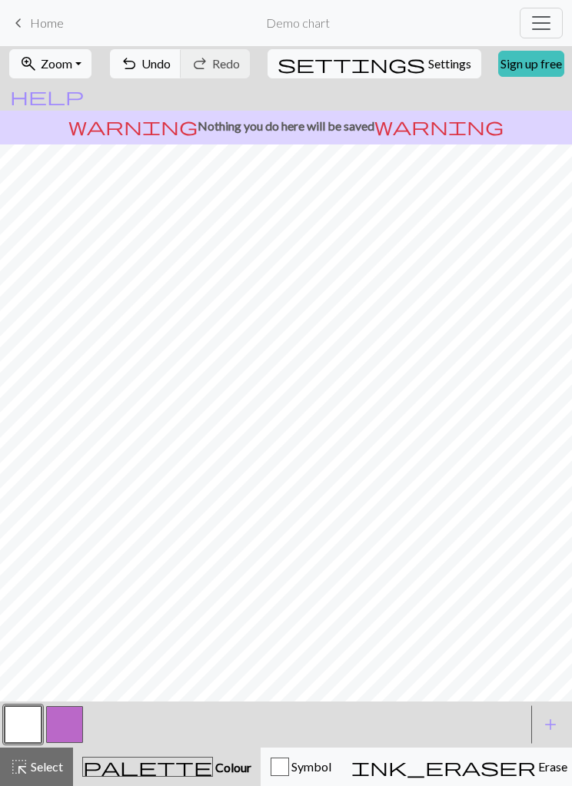
click at [88, 65] on button "zoom_in Zoom Zoom" at bounding box center [50, 63] width 82 height 29
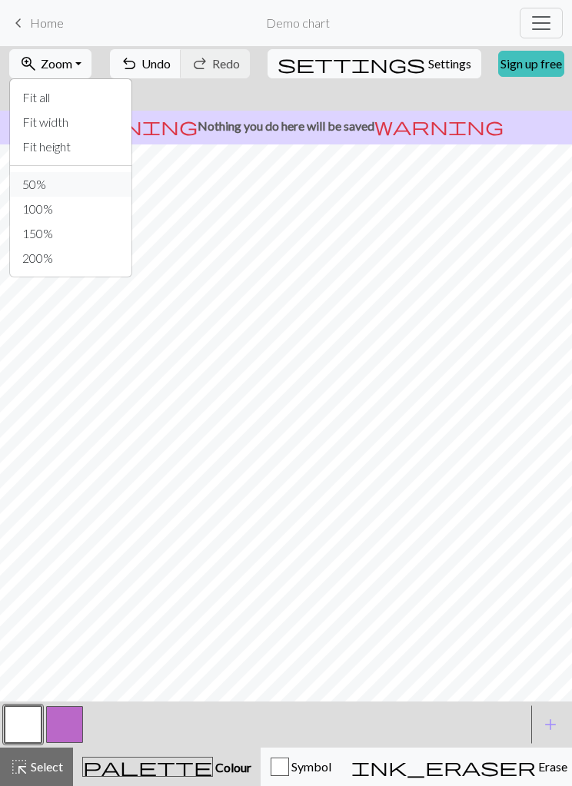
click at [86, 186] on button "50%" at bounding box center [70, 184] width 121 height 25
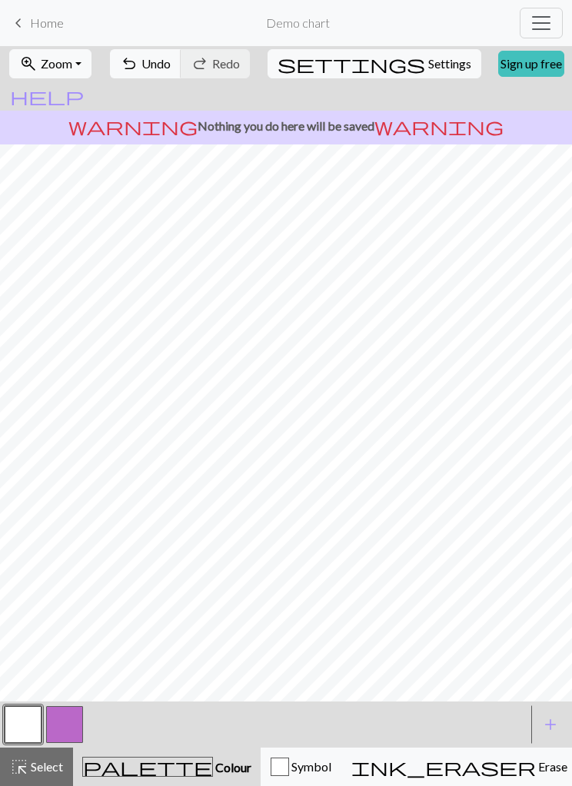
click at [86, 55] on button "zoom_in Zoom Zoom" at bounding box center [50, 63] width 82 height 29
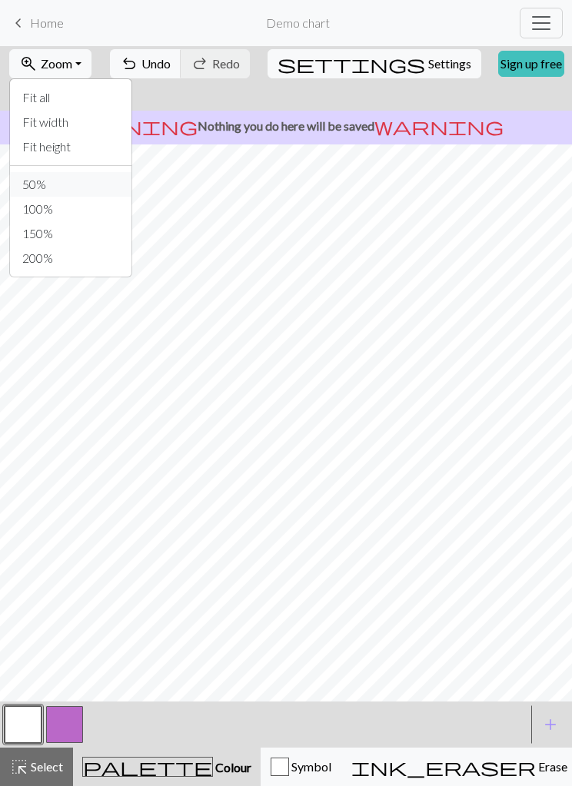
click at [88, 183] on button "50%" at bounding box center [70, 184] width 121 height 25
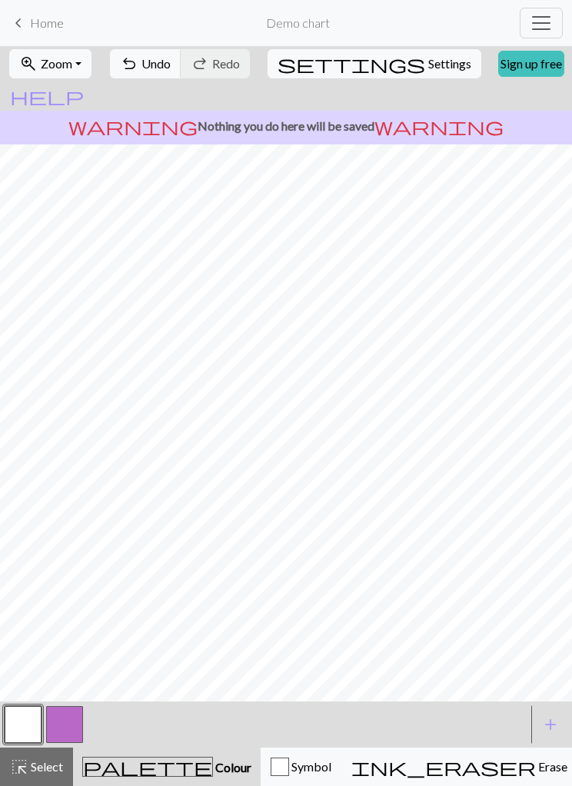
click at [84, 85] on span "help" at bounding box center [47, 96] width 74 height 22
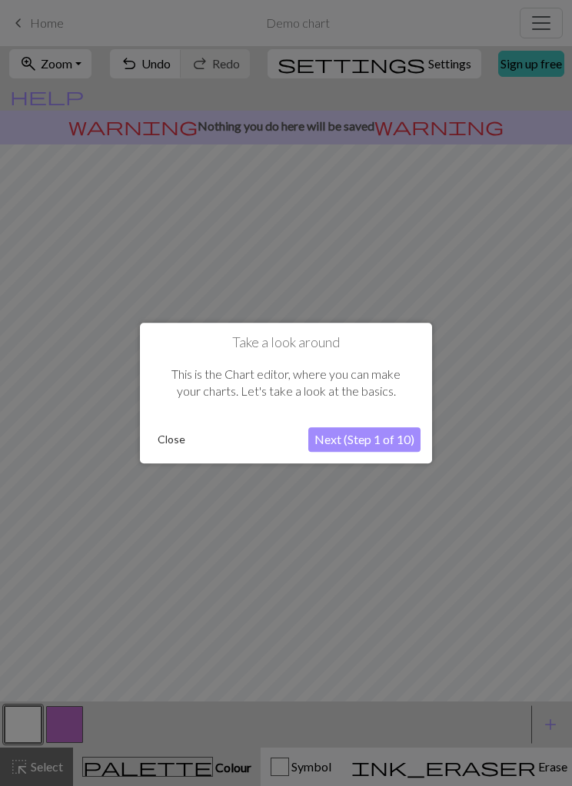
click at [402, 439] on button "Next (Step 1 of 10)" at bounding box center [364, 439] width 112 height 25
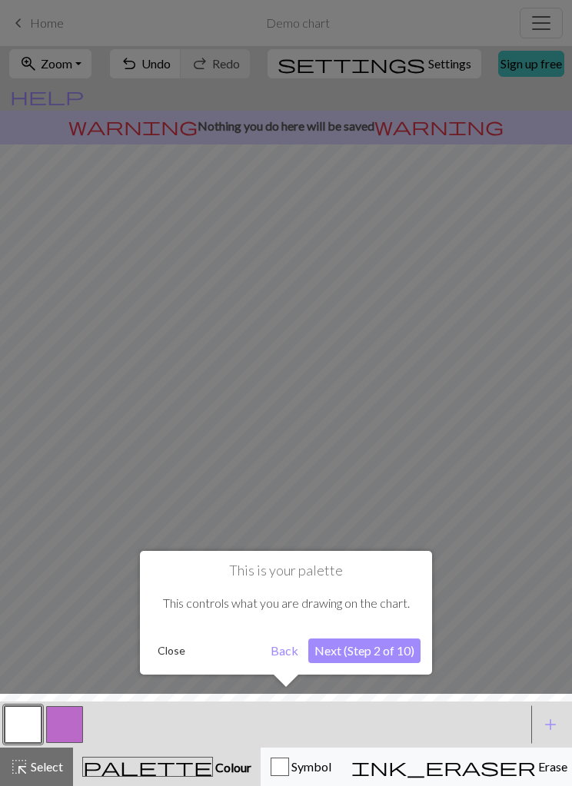
click at [386, 486] on button "Next (Step 2 of 10)" at bounding box center [364, 651] width 112 height 25
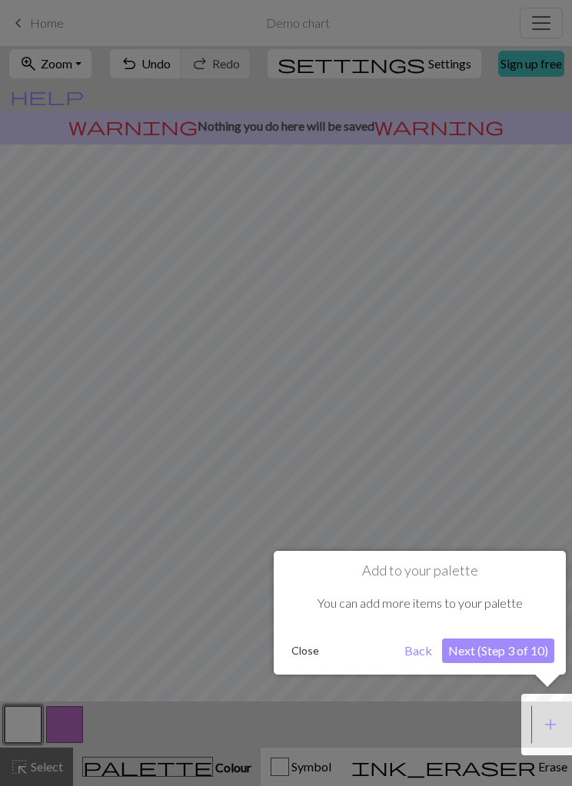
click at [498, 486] on button "Next (Step 3 of 10)" at bounding box center [498, 651] width 112 height 25
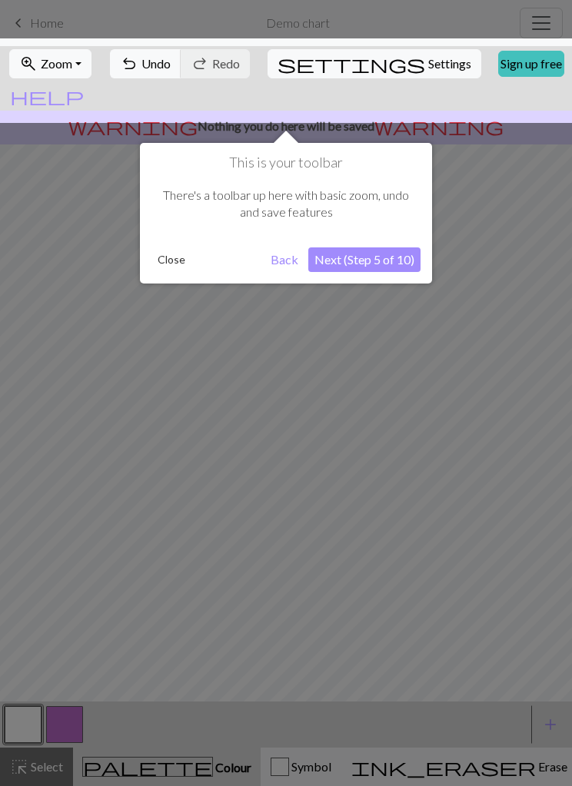
click at [389, 248] on button "Next (Step 5 of 10)" at bounding box center [364, 259] width 112 height 25
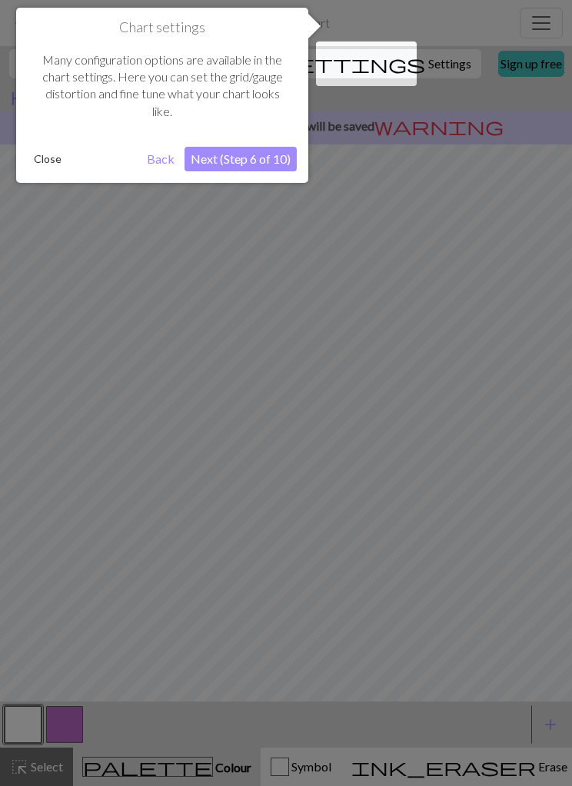
click at [271, 158] on button "Next (Step 6 of 10)" at bounding box center [240, 159] width 112 height 25
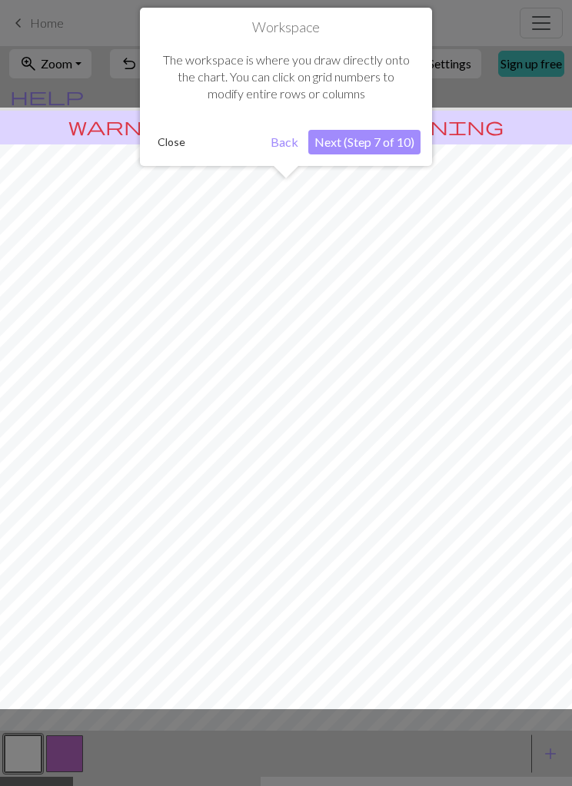
click at [401, 132] on button "Next (Step 7 of 10)" at bounding box center [364, 142] width 112 height 25
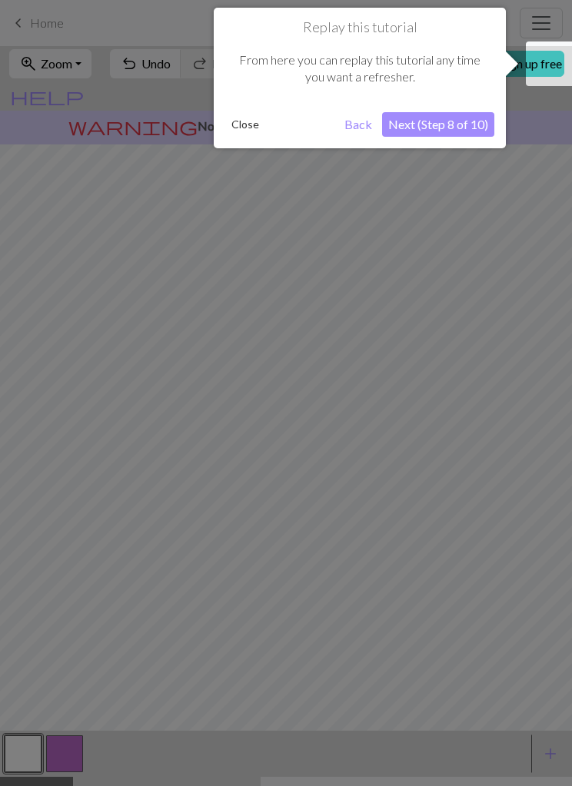
click at [479, 121] on button "Next (Step 8 of 10)" at bounding box center [438, 124] width 112 height 25
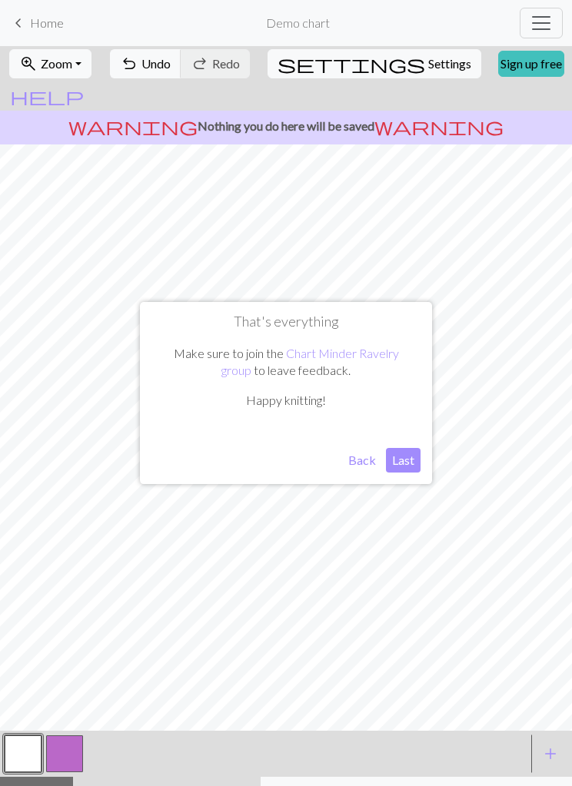
click at [403, 458] on button "Last" at bounding box center [403, 460] width 35 height 25
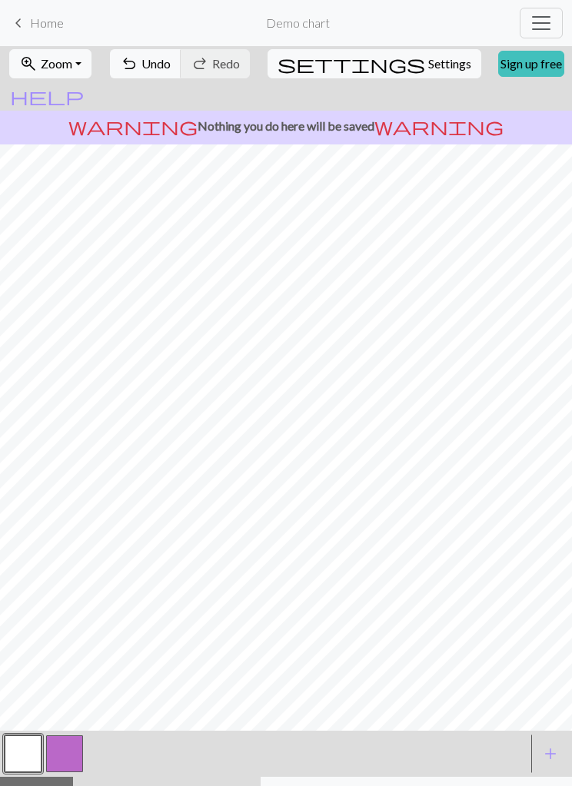
click at [546, 486] on span "add" at bounding box center [550, 754] width 18 height 22
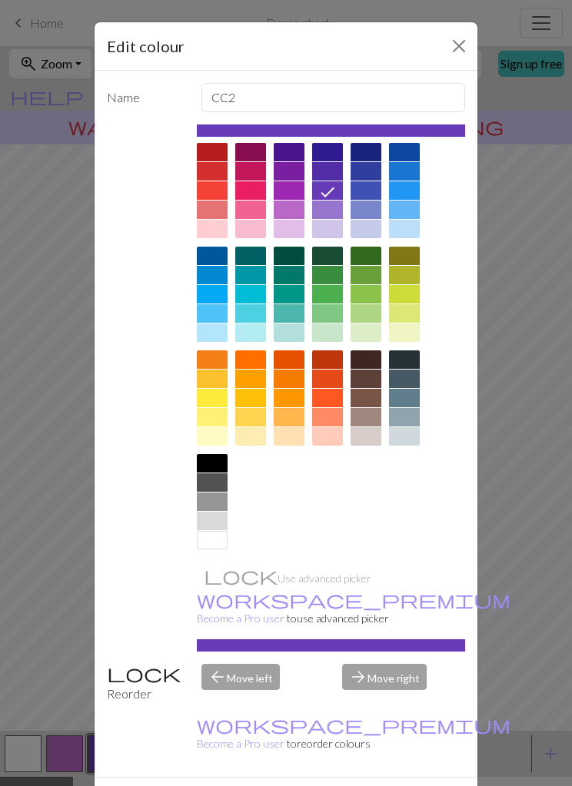
click at [403, 486] on div "arrow_forward Move right" at bounding box center [403, 683] width 141 height 39
click at [402, 486] on div "arrow_forward Move right" at bounding box center [403, 683] width 141 height 39
click at [405, 486] on div "arrow_forward Move right" at bounding box center [403, 683] width 141 height 39
click at [404, 486] on div "arrow_forward Move right" at bounding box center [403, 683] width 141 height 39
click at [405, 486] on div "arrow_forward Move right" at bounding box center [403, 683] width 141 height 39
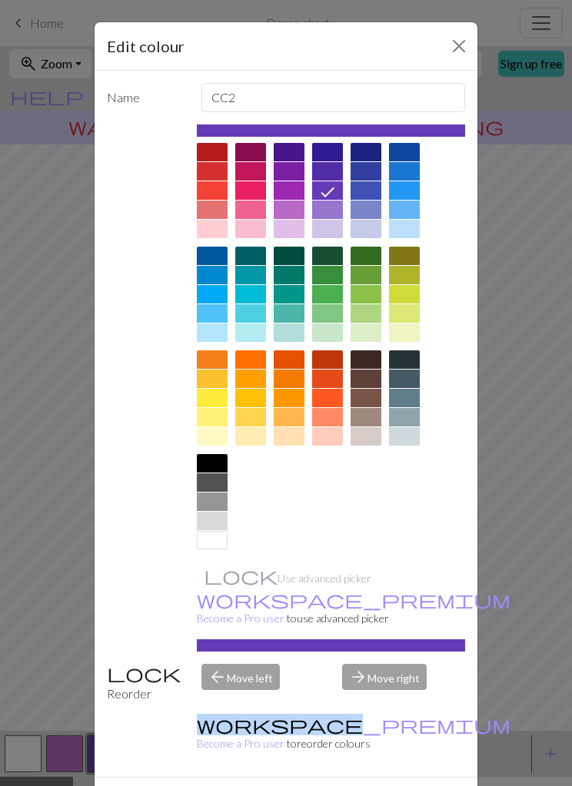
click at [503, 486] on div "Edit colour Name CC2 Use advanced picker workspace_premium Become a Pro user to…" at bounding box center [286, 393] width 572 height 786
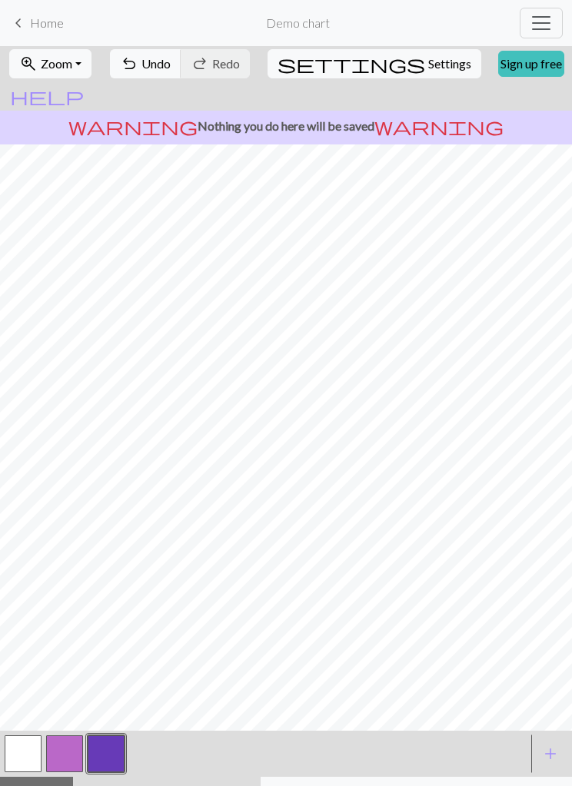
click at [547, 486] on span "add" at bounding box center [550, 754] width 18 height 22
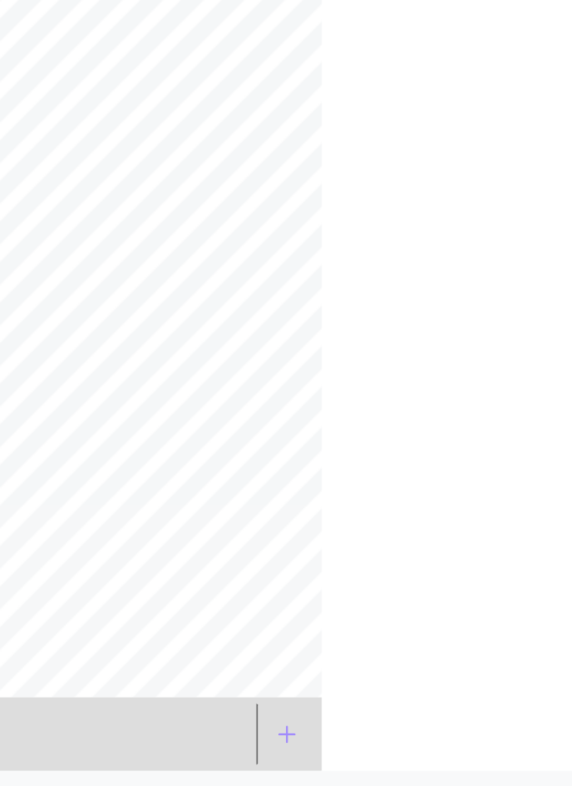
click at [384, 486] on span "add" at bounding box center [393, 754] width 18 height 22
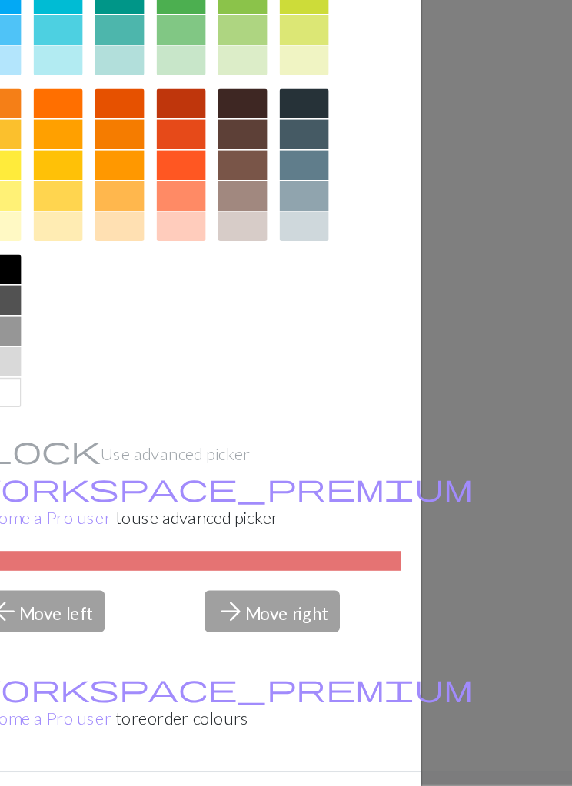
click at [333, 486] on div "arrow_forward Move right" at bounding box center [403, 683] width 141 height 39
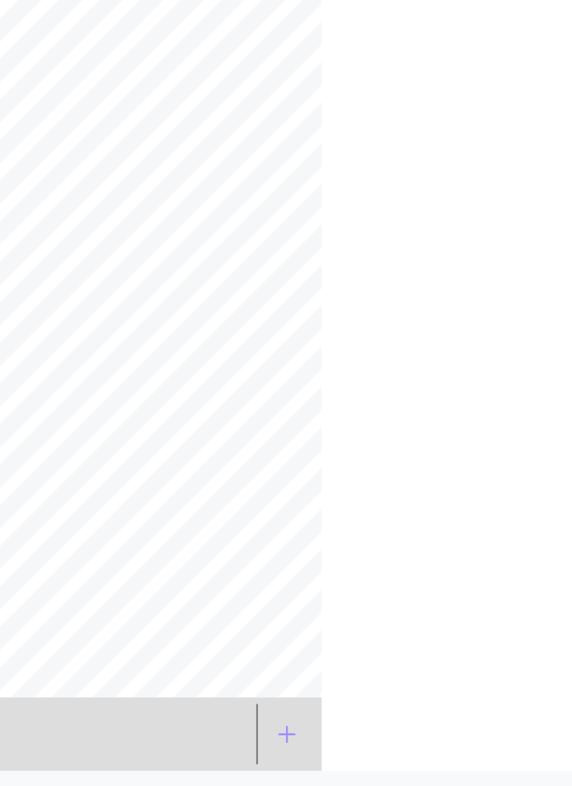
click at [287, 397] on div at bounding box center [385, 437] width 1084 height 586
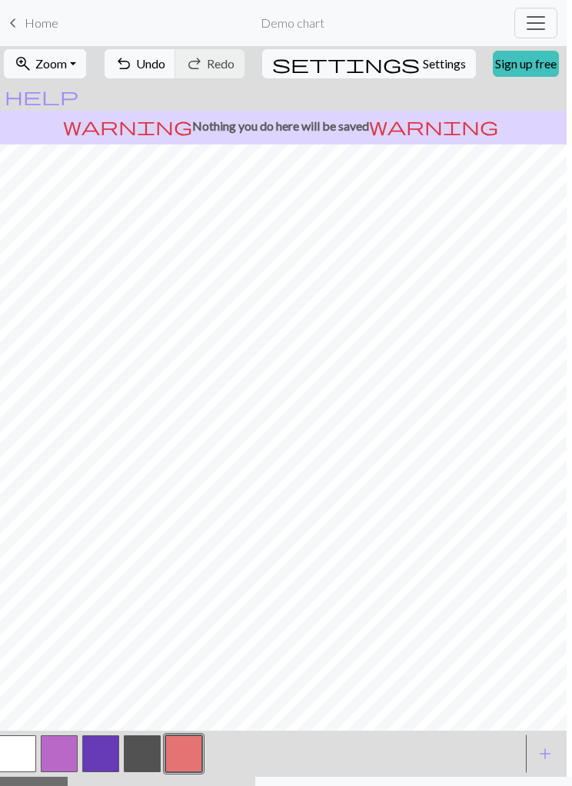
scroll to position [0, 5]
click at [177, 72] on button "undo Undo Undo" at bounding box center [140, 63] width 71 height 29
click at [177, 71] on button "undo Undo Undo" at bounding box center [140, 63] width 71 height 29
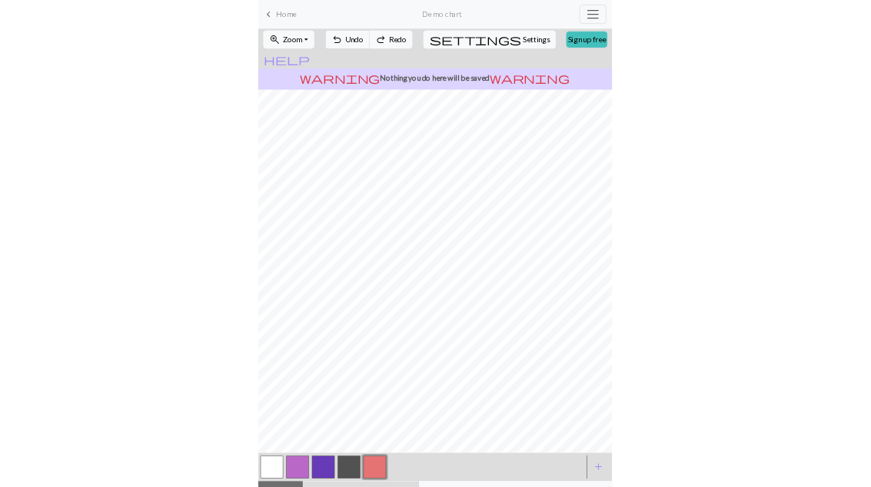
scroll to position [0, 0]
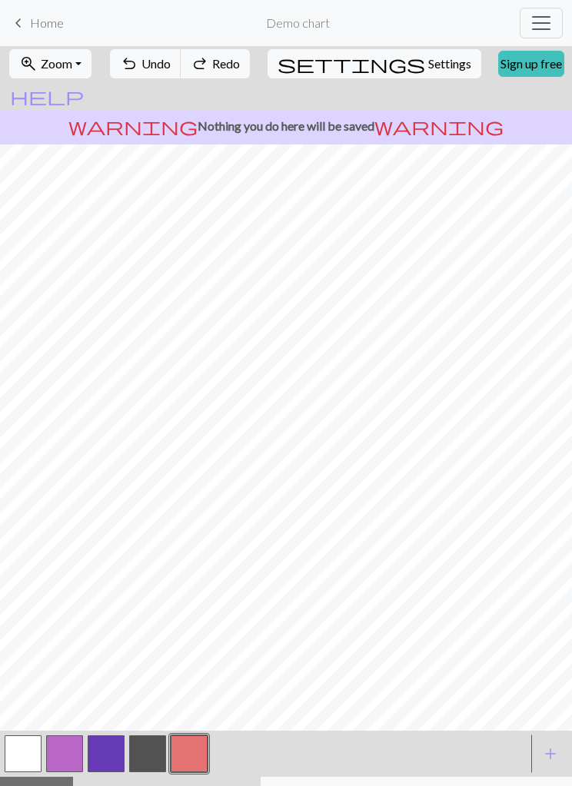
click at [428, 67] on span "Settings" at bounding box center [449, 64] width 43 height 18
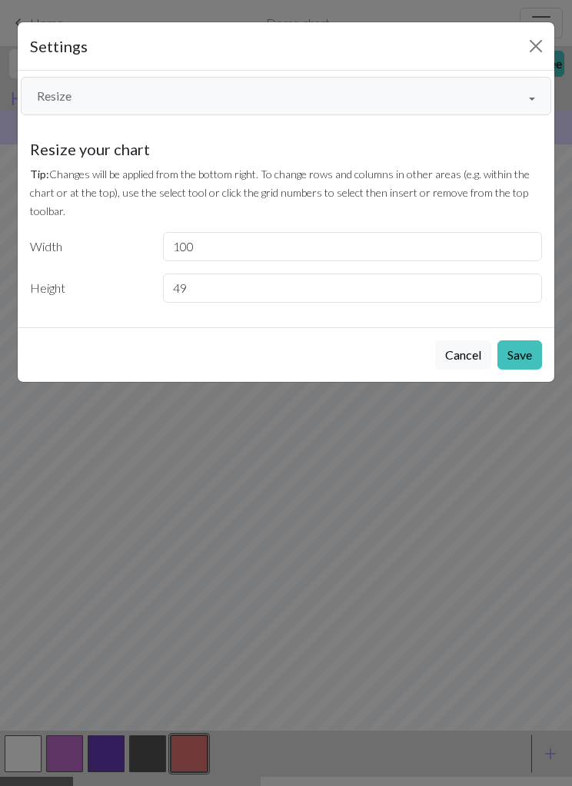
click at [530, 354] on button "Save" at bounding box center [519, 354] width 45 height 29
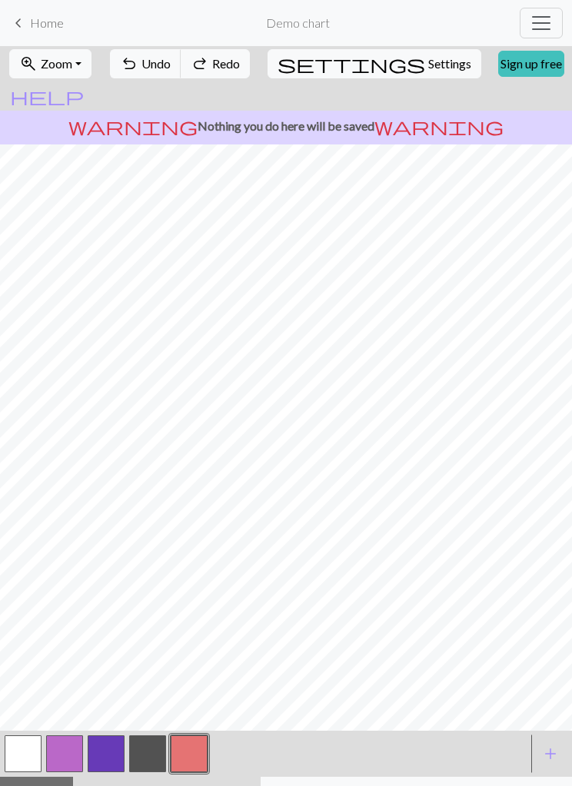
click at [404, 65] on button "settings Settings" at bounding box center [374, 63] width 214 height 29
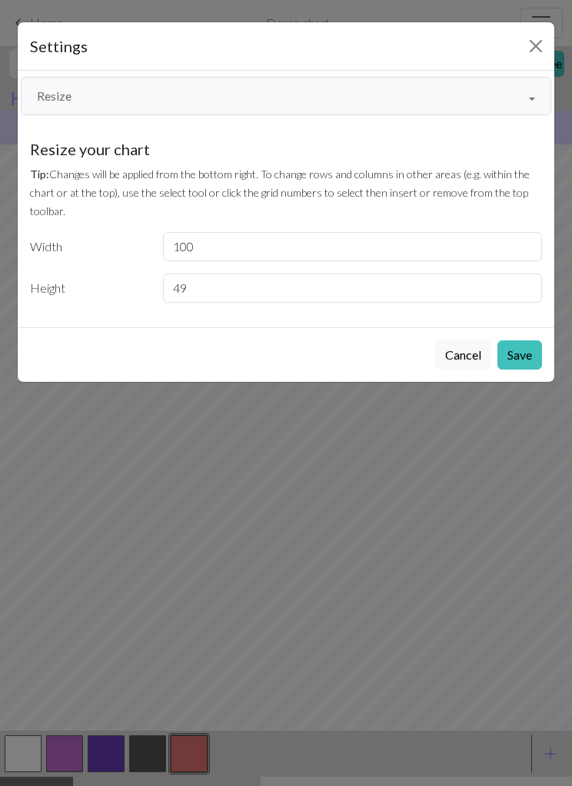
click at [526, 108] on button "Resize" at bounding box center [286, 96] width 530 height 38
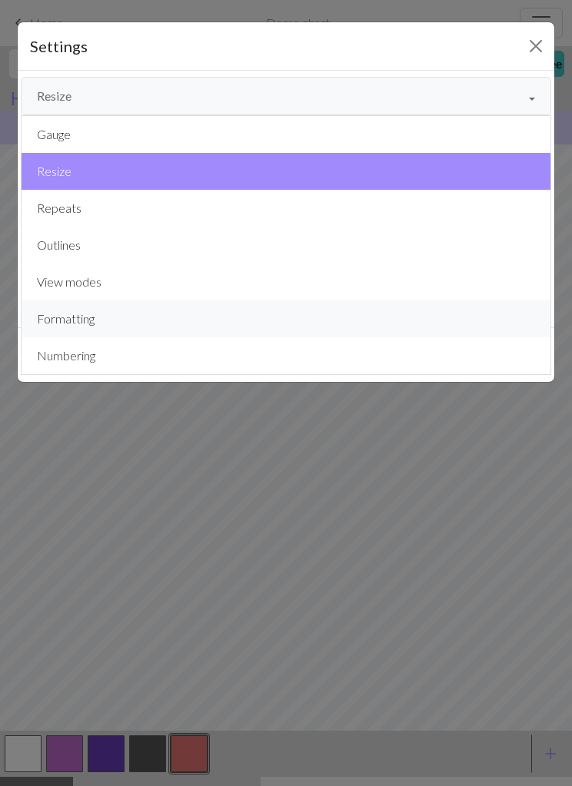
click at [284, 318] on button "Formatting" at bounding box center [286, 319] width 529 height 37
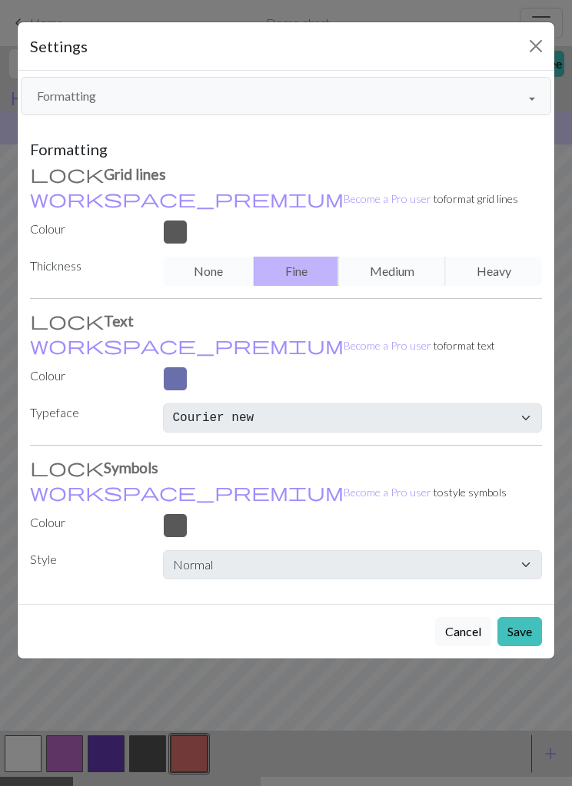
click at [182, 227] on div at bounding box center [353, 232] width 398 height 25
click at [174, 237] on div at bounding box center [353, 232] width 398 height 25
click at [168, 237] on div at bounding box center [353, 232] width 398 height 25
click at [174, 234] on div at bounding box center [353, 232] width 398 height 25
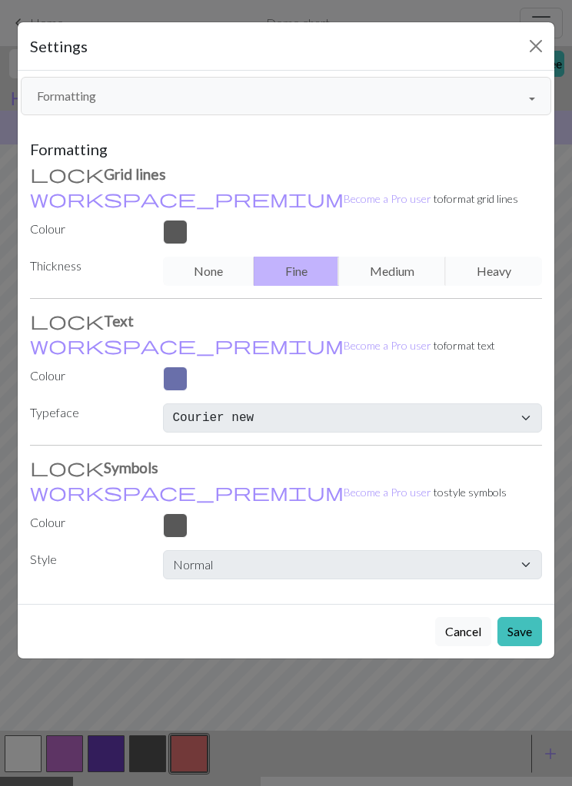
click at [185, 229] on div at bounding box center [353, 232] width 398 height 25
click at [530, 102] on button "Formatting" at bounding box center [286, 96] width 530 height 38
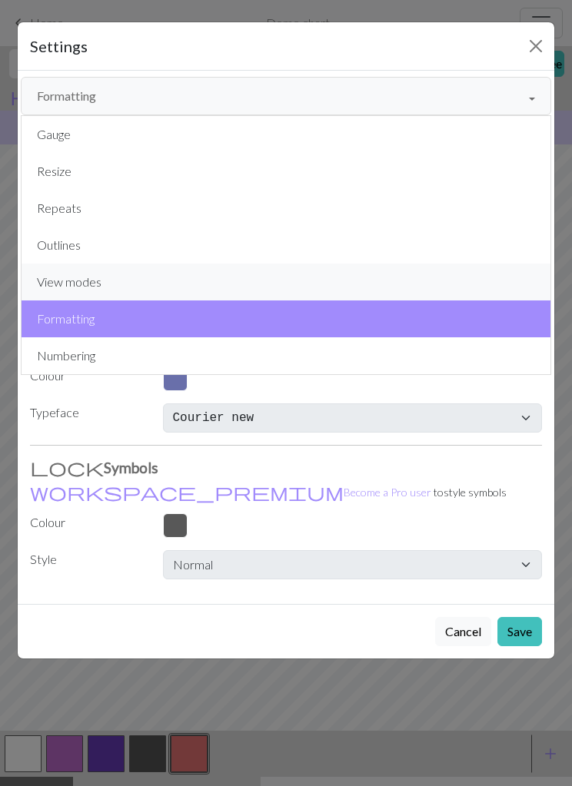
click at [286, 283] on button "View modes" at bounding box center [286, 282] width 529 height 37
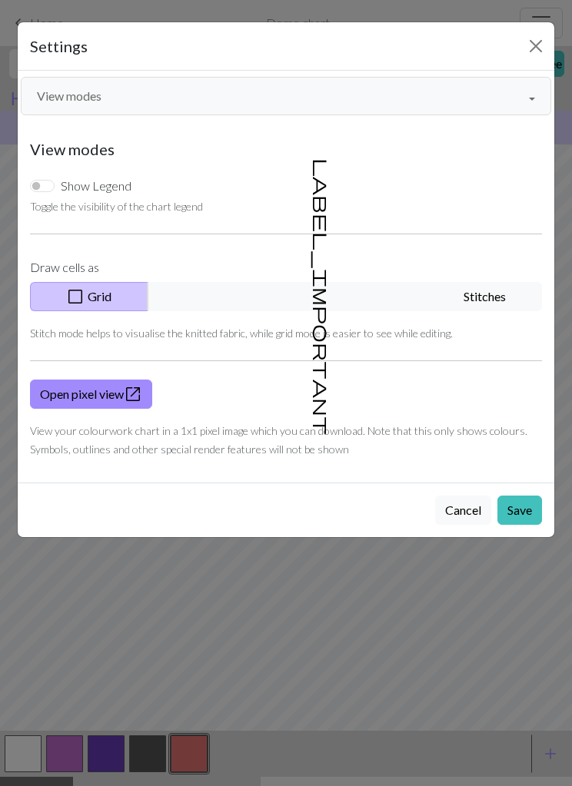
click at [38, 190] on input "Show Legend" at bounding box center [42, 186] width 25 height 12
checkbox input "true"
click at [521, 486] on button "Save" at bounding box center [519, 510] width 45 height 29
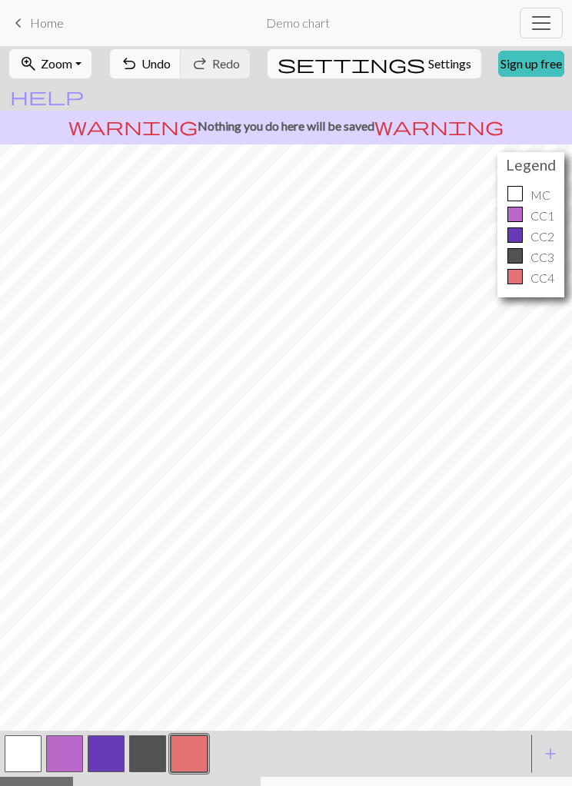
click at [428, 71] on span "Settings" at bounding box center [449, 64] width 43 height 18
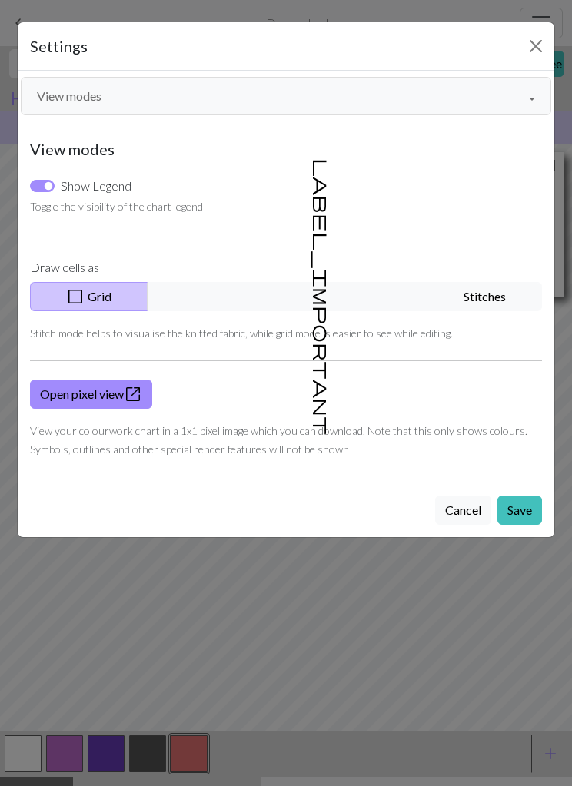
click at [35, 191] on input "Show Legend" at bounding box center [42, 186] width 25 height 12
checkbox input "false"
click at [338, 102] on button "View modes" at bounding box center [286, 96] width 530 height 38
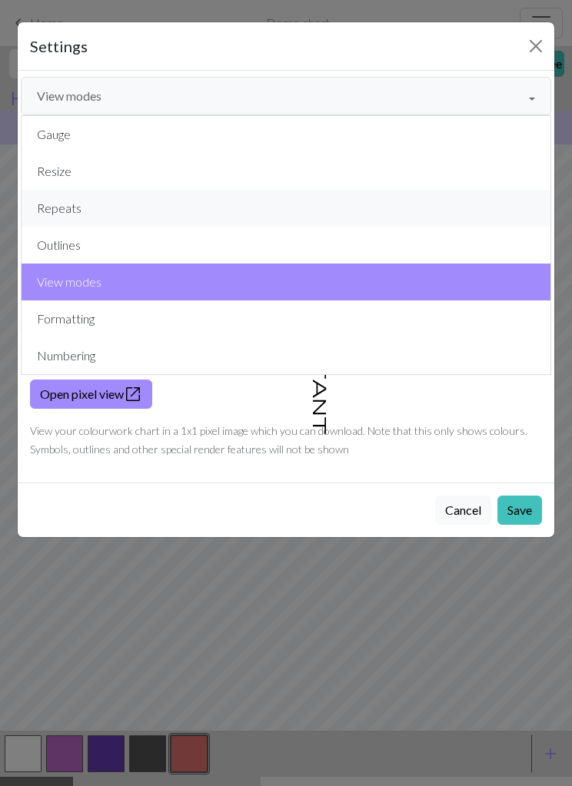
click at [101, 213] on button "Repeats" at bounding box center [286, 208] width 529 height 37
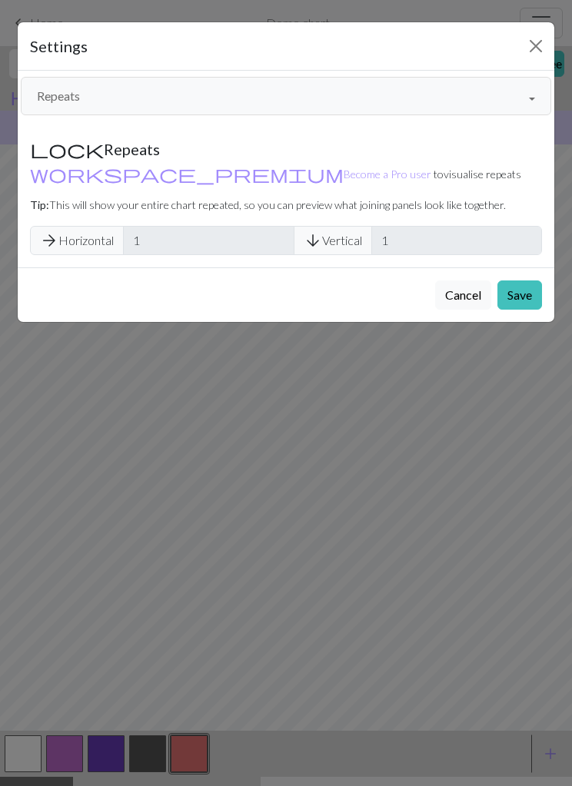
click at [530, 105] on button "Repeats" at bounding box center [286, 96] width 530 height 38
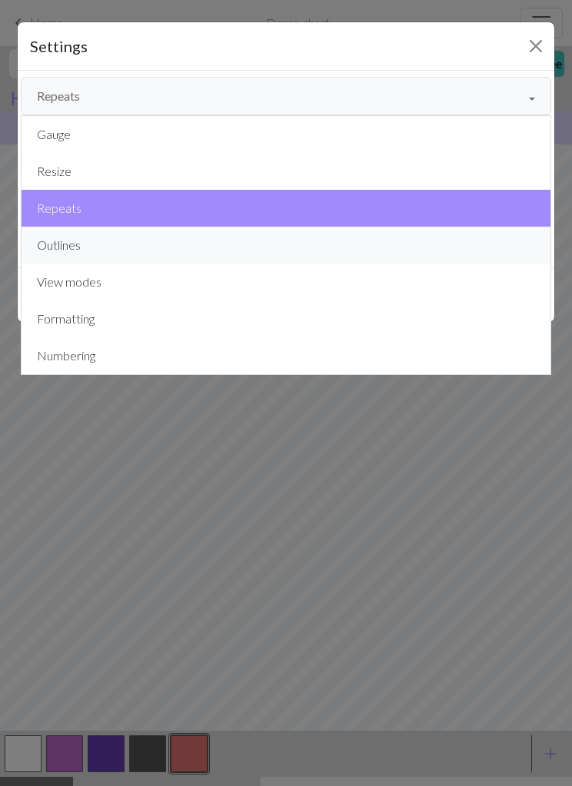
click at [129, 244] on button "Outlines" at bounding box center [286, 245] width 529 height 37
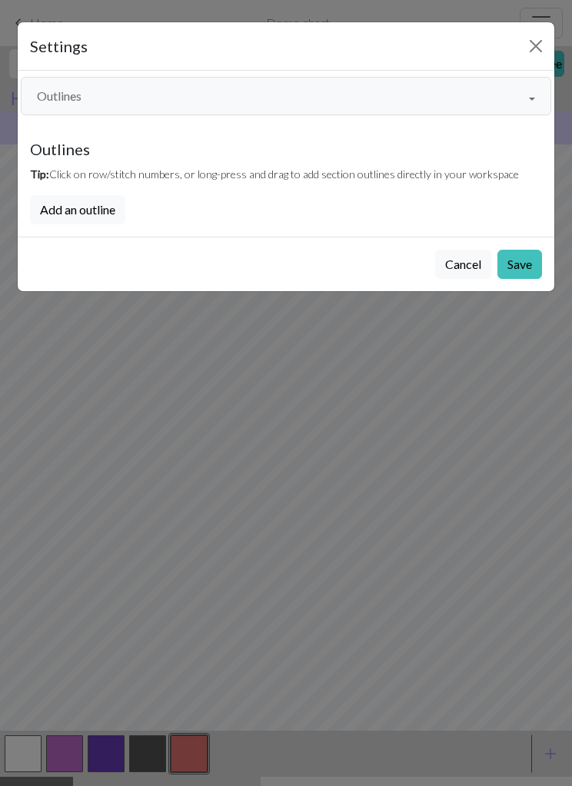
click at [531, 55] on button "Close" at bounding box center [535, 46] width 25 height 25
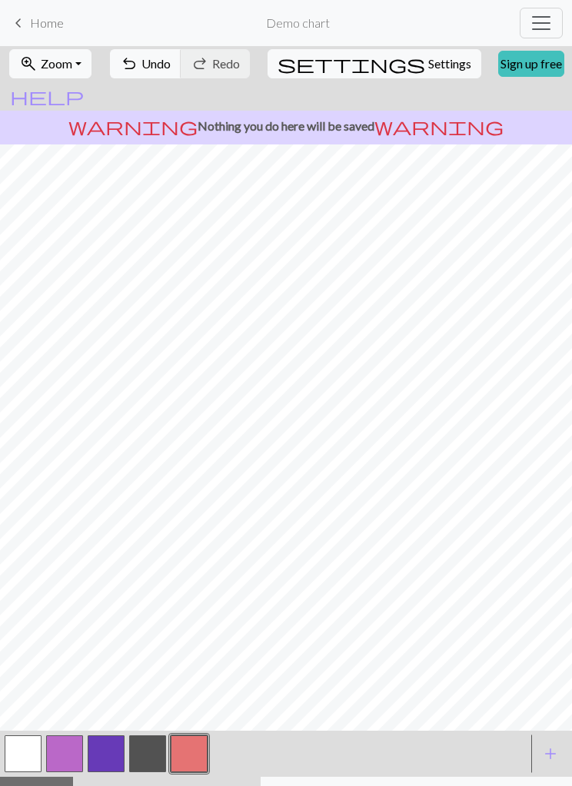
click at [91, 73] on button "zoom_in Zoom Zoom" at bounding box center [50, 63] width 82 height 29
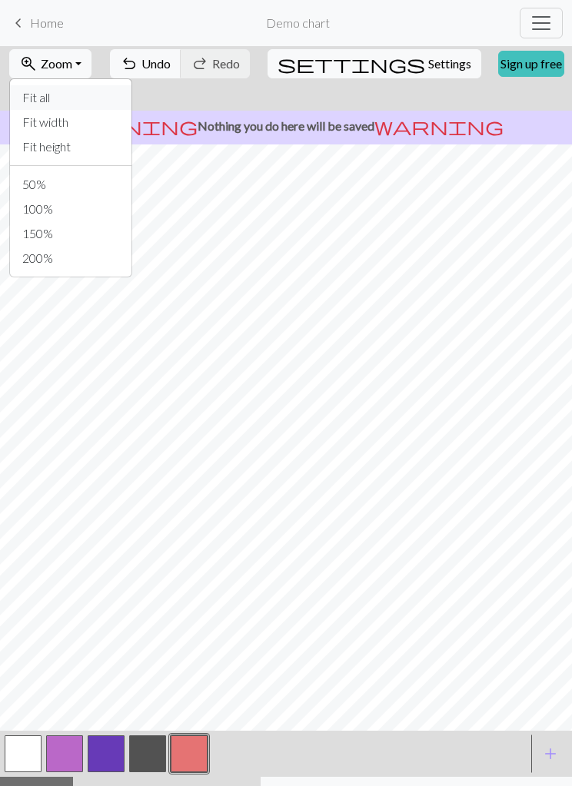
click at [98, 101] on button "Fit all" at bounding box center [70, 97] width 121 height 25
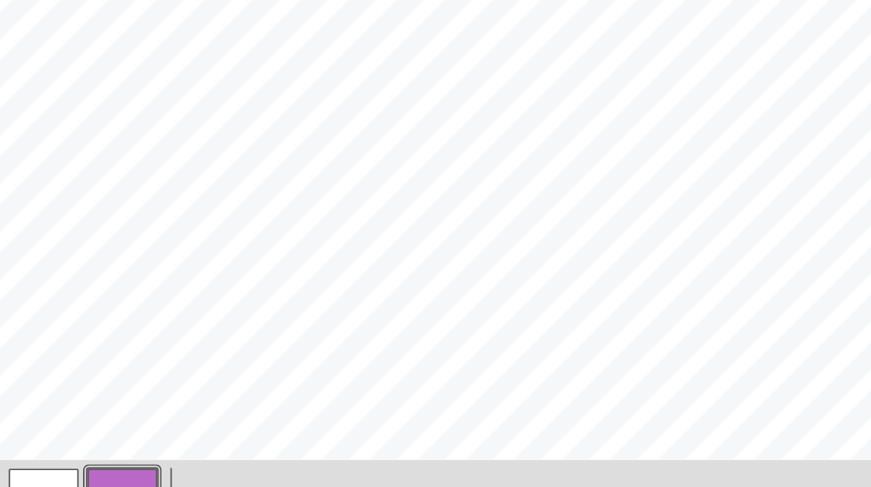
scroll to position [11, 0]
